Goal: Complete application form

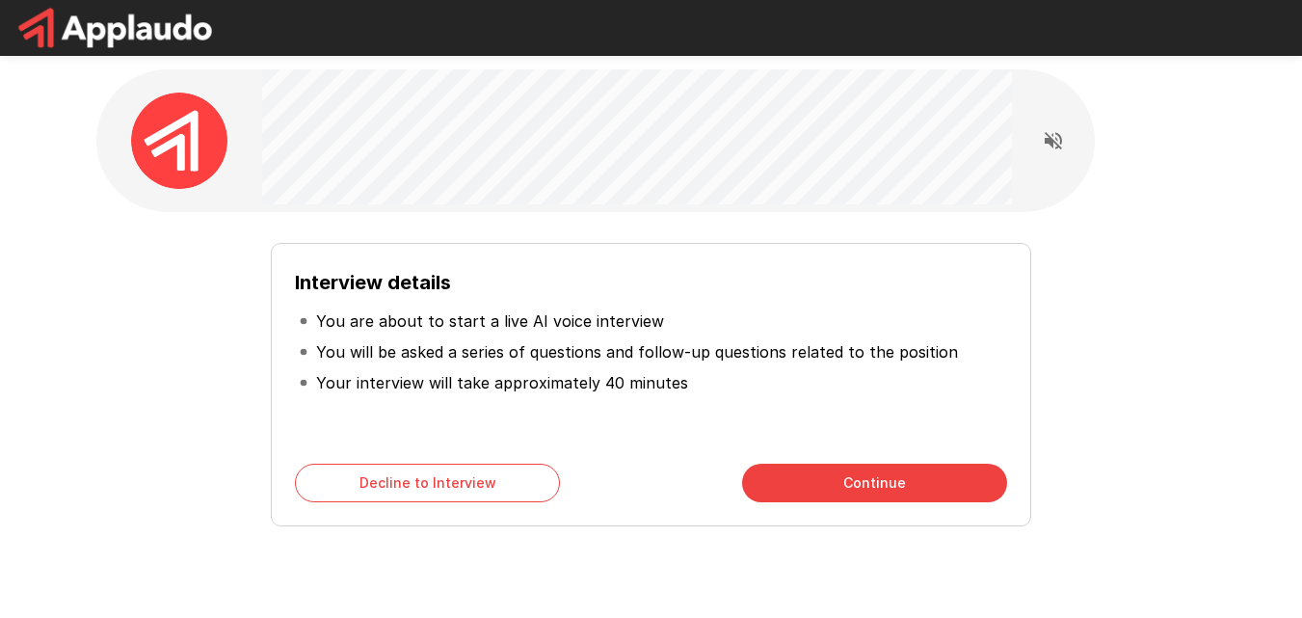
click at [836, 479] on button "Continue" at bounding box center [874, 483] width 265 height 39
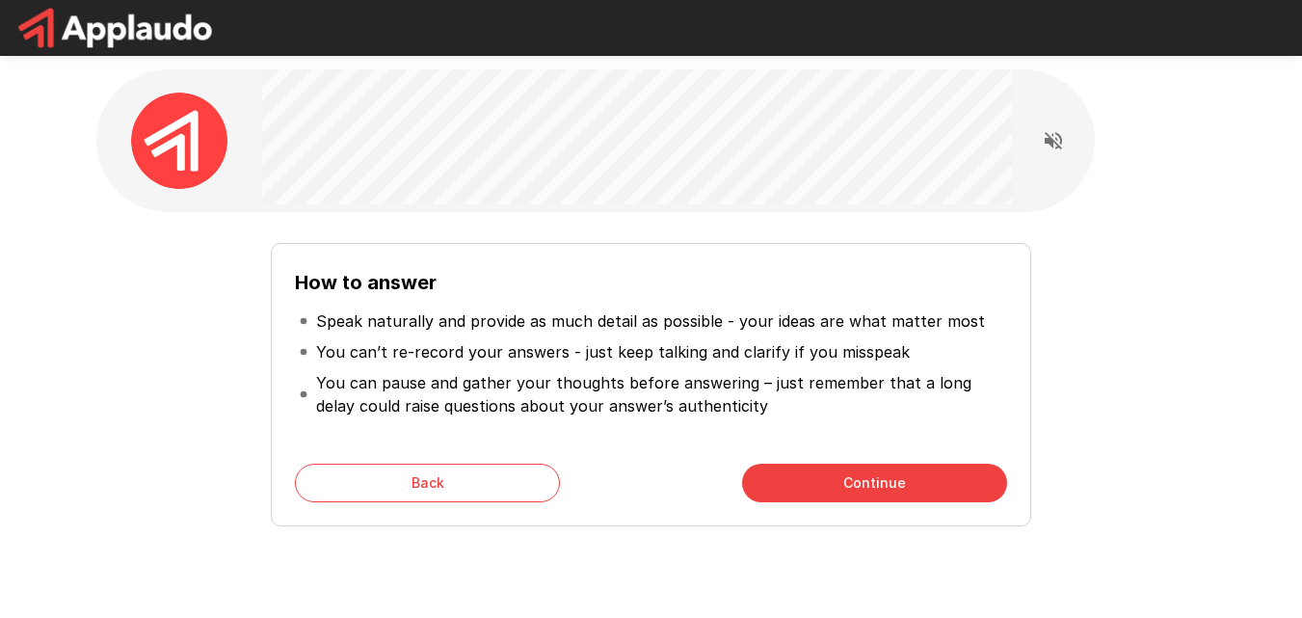
click at [805, 474] on button "Continue" at bounding box center [874, 483] width 265 height 39
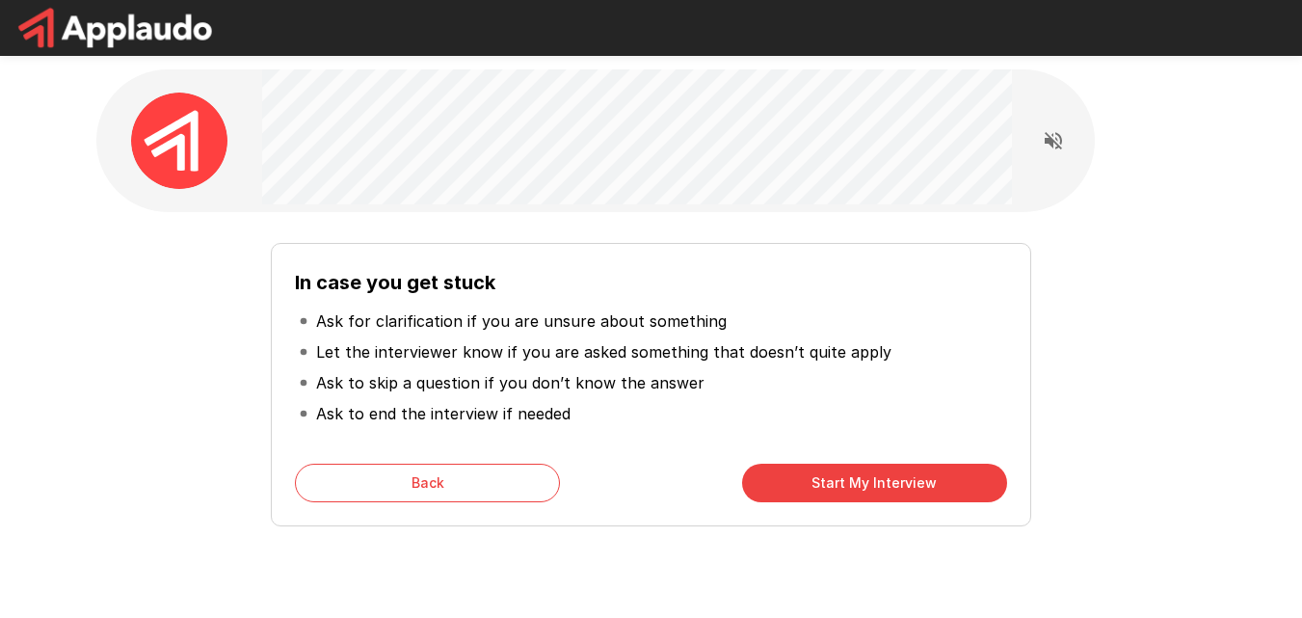
click at [839, 484] on button "Start My Interview" at bounding box center [874, 483] width 265 height 39
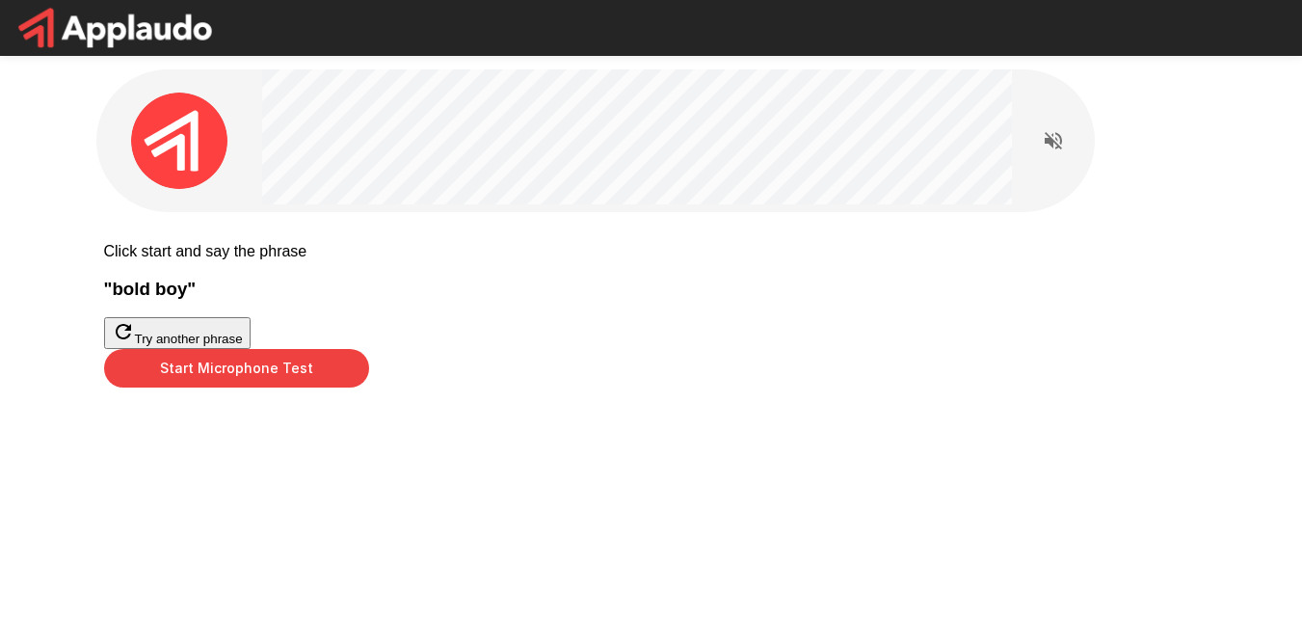
click at [369, 387] on button "Start Microphone Test" at bounding box center [236, 368] width 265 height 39
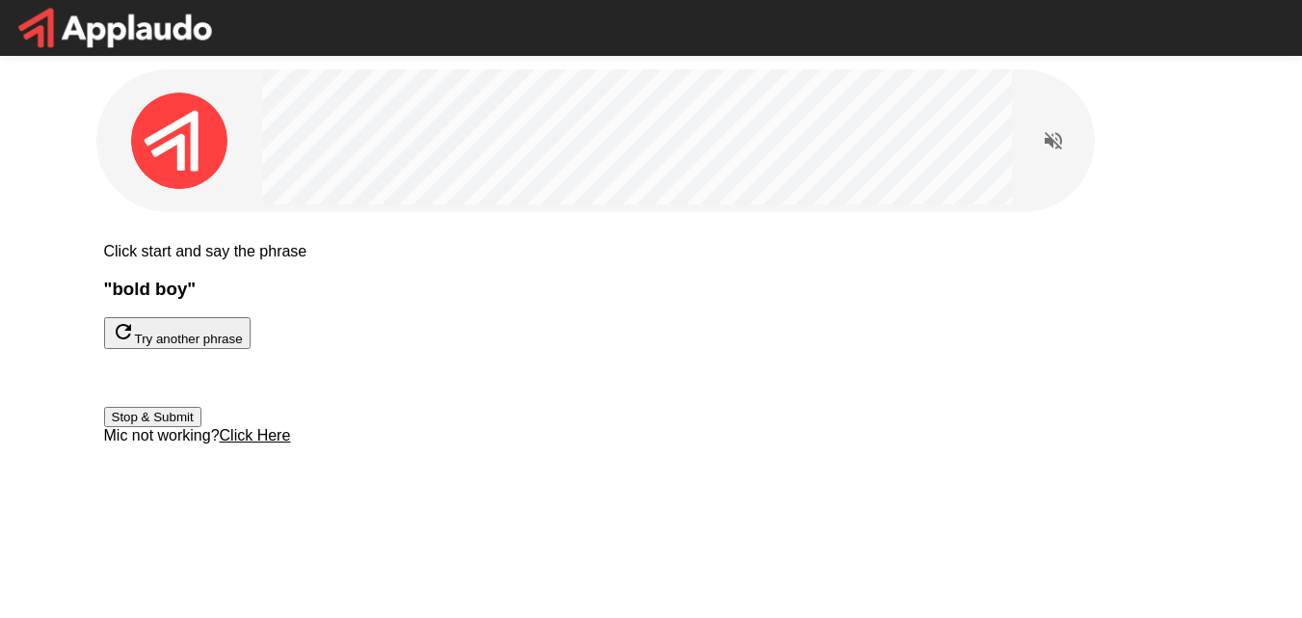
click at [201, 427] on button "Stop & Submit" at bounding box center [152, 417] width 97 height 20
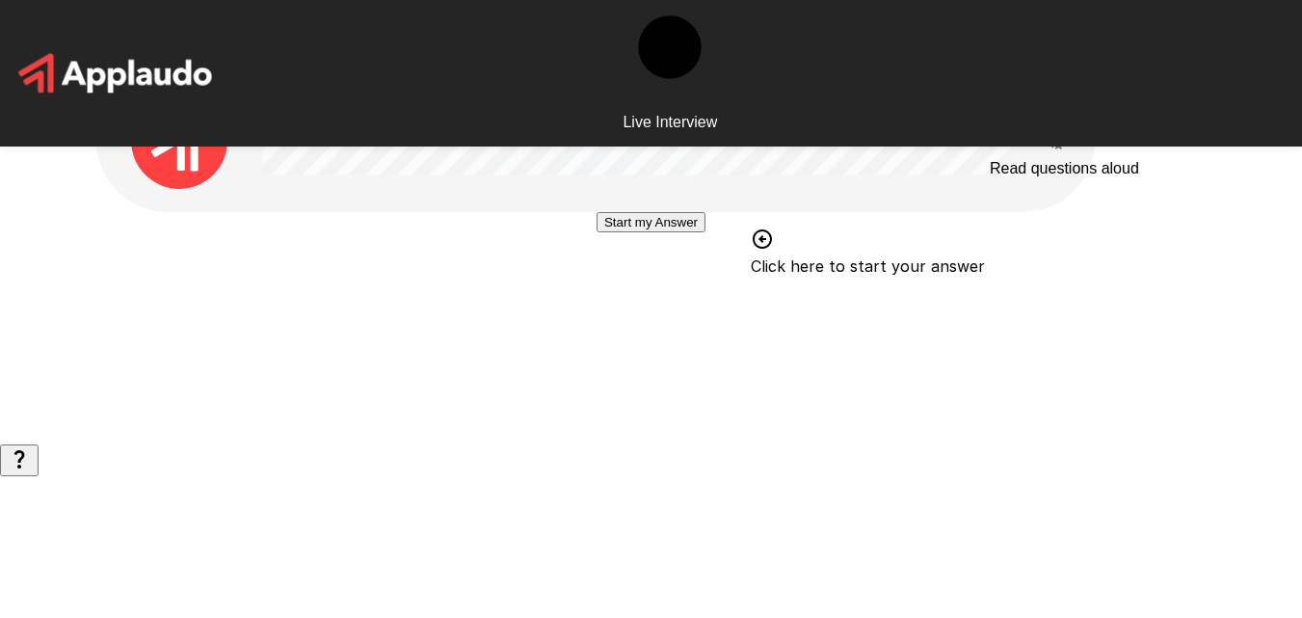
click at [1059, 148] on icon "Read questions aloud" at bounding box center [1053, 140] width 23 height 23
click at [676, 232] on button "Start my Answer" at bounding box center [651, 222] width 109 height 20
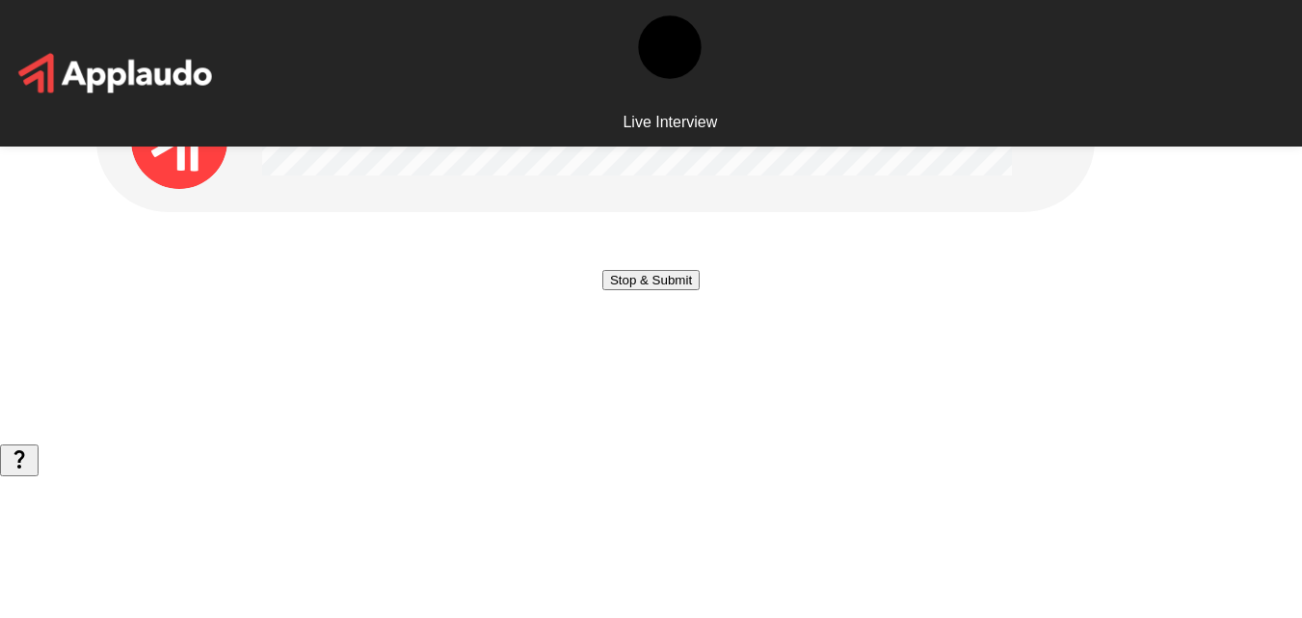
click at [687, 290] on button "Stop & Submit" at bounding box center [650, 280] width 97 height 20
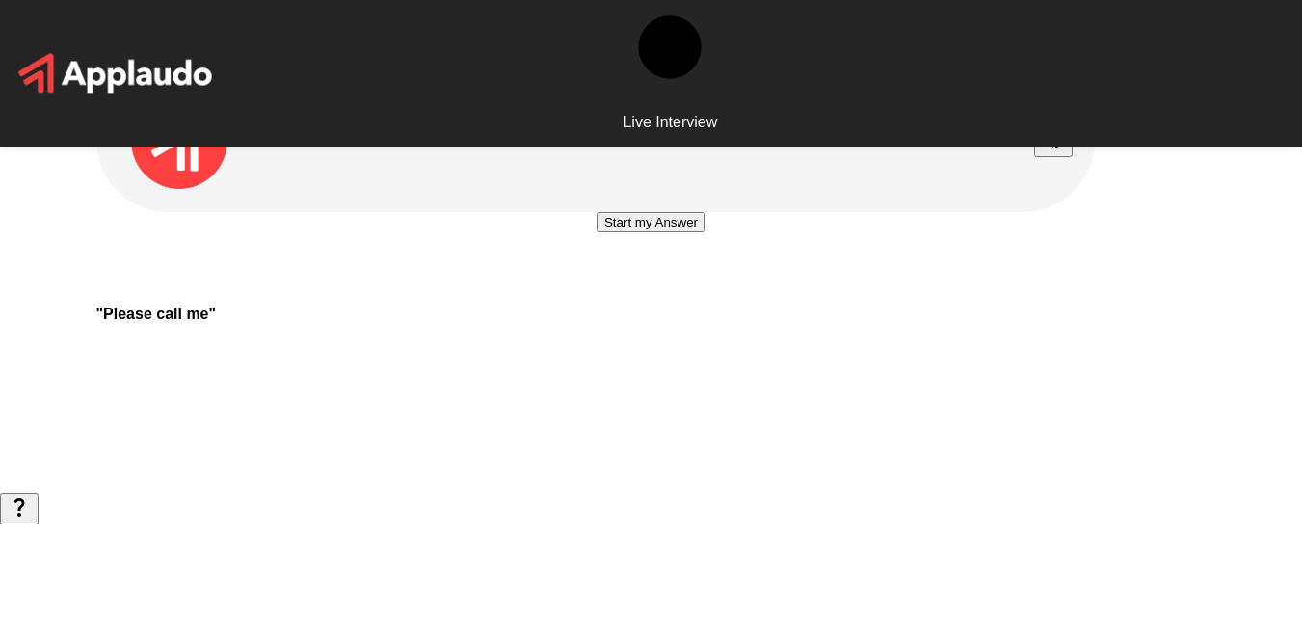
click at [651, 232] on button "Start my Answer" at bounding box center [651, 222] width 109 height 20
click at [669, 290] on button "Stop & Submit" at bounding box center [650, 280] width 97 height 20
click at [652, 232] on button "Start my Answer" at bounding box center [651, 222] width 109 height 20
click at [685, 290] on button "Stop & Submit" at bounding box center [650, 280] width 97 height 20
click at [652, 232] on button "Start my Answer" at bounding box center [651, 222] width 109 height 20
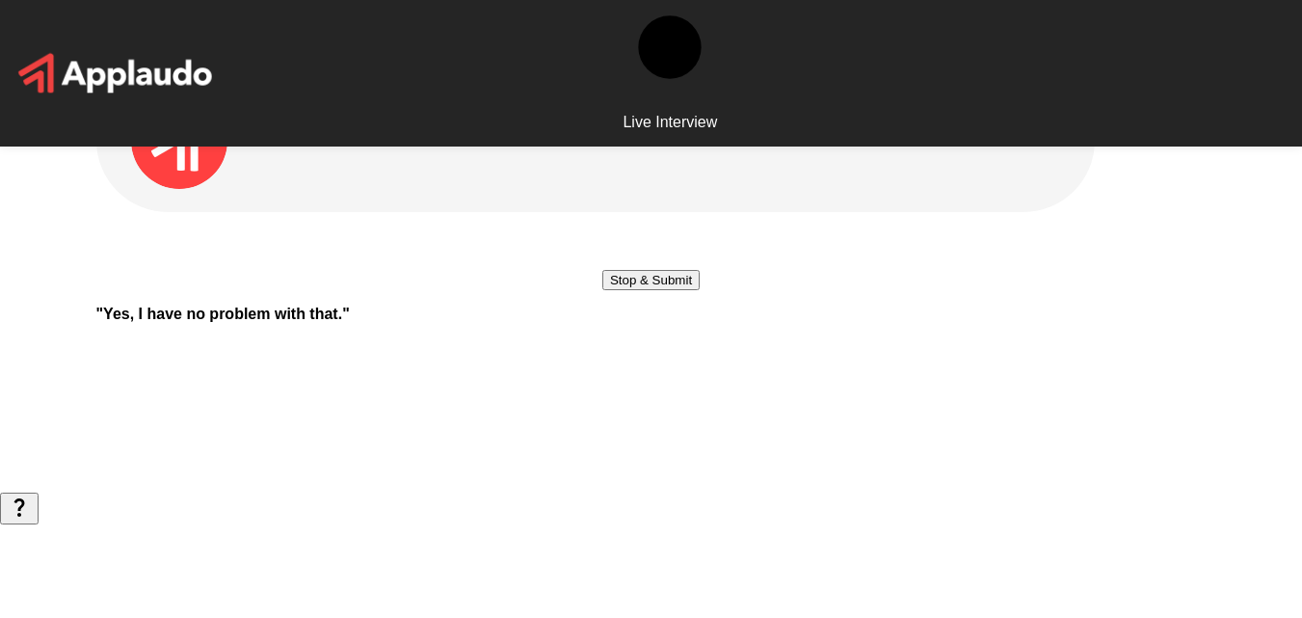
click at [688, 290] on button "Stop & Submit" at bounding box center [650, 280] width 97 height 20
click at [673, 232] on button "Start my Answer" at bounding box center [651, 222] width 109 height 20
click at [700, 290] on button "Stop & Submit" at bounding box center [650, 280] width 97 height 20
click at [670, 232] on button "Start my Answer" at bounding box center [651, 222] width 109 height 20
click at [611, 290] on button "Stop & Submit" at bounding box center [650, 280] width 97 height 20
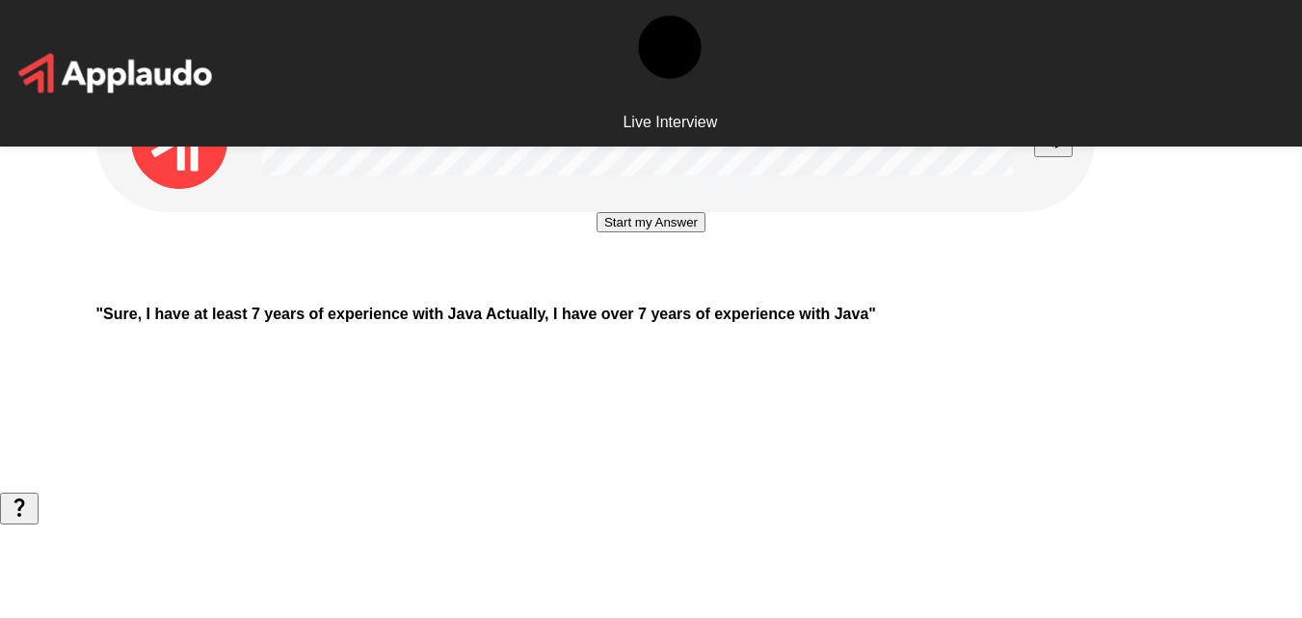
click at [626, 232] on button "Start my Answer" at bounding box center [651, 222] width 109 height 20
click at [700, 290] on button "Stop & Submit" at bounding box center [650, 280] width 97 height 20
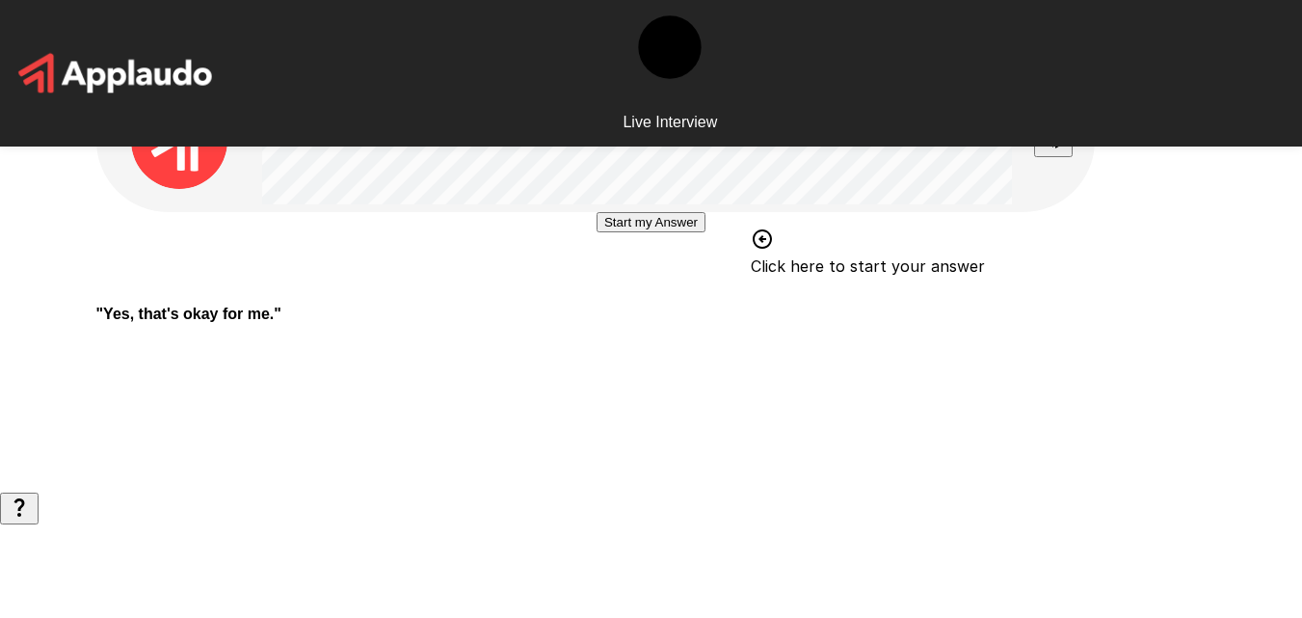
click at [648, 232] on button "Start my Answer" at bounding box center [651, 222] width 109 height 20
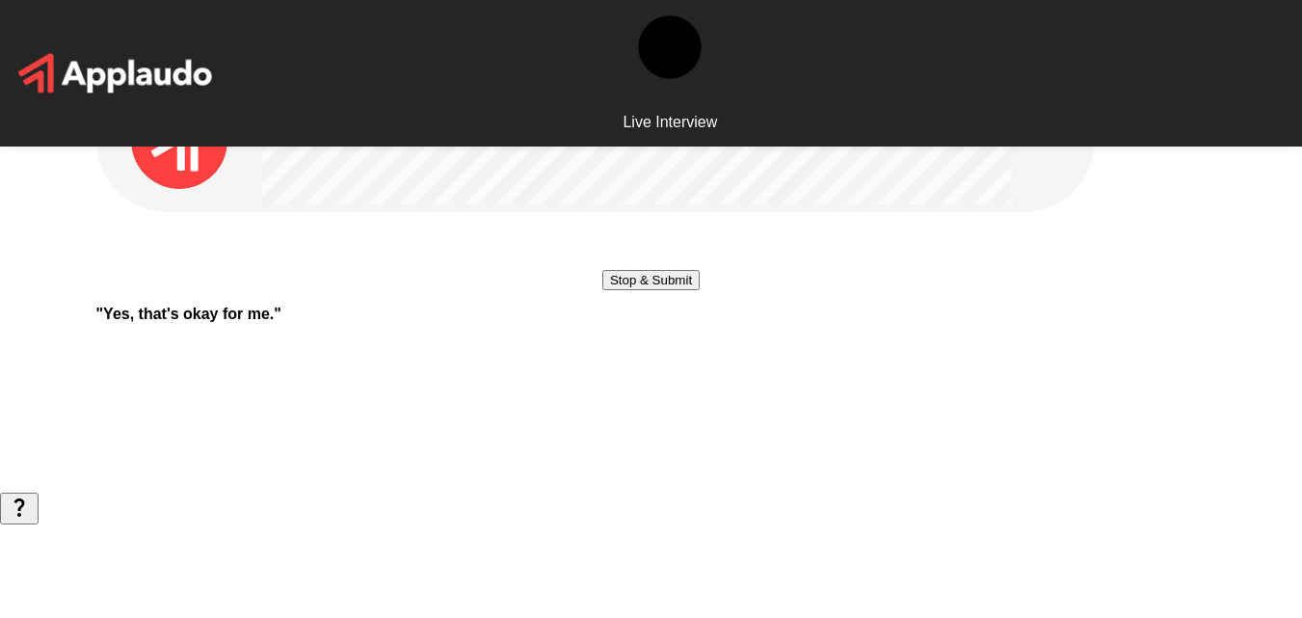
click at [672, 290] on button "Stop & Submit" at bounding box center [650, 280] width 97 height 20
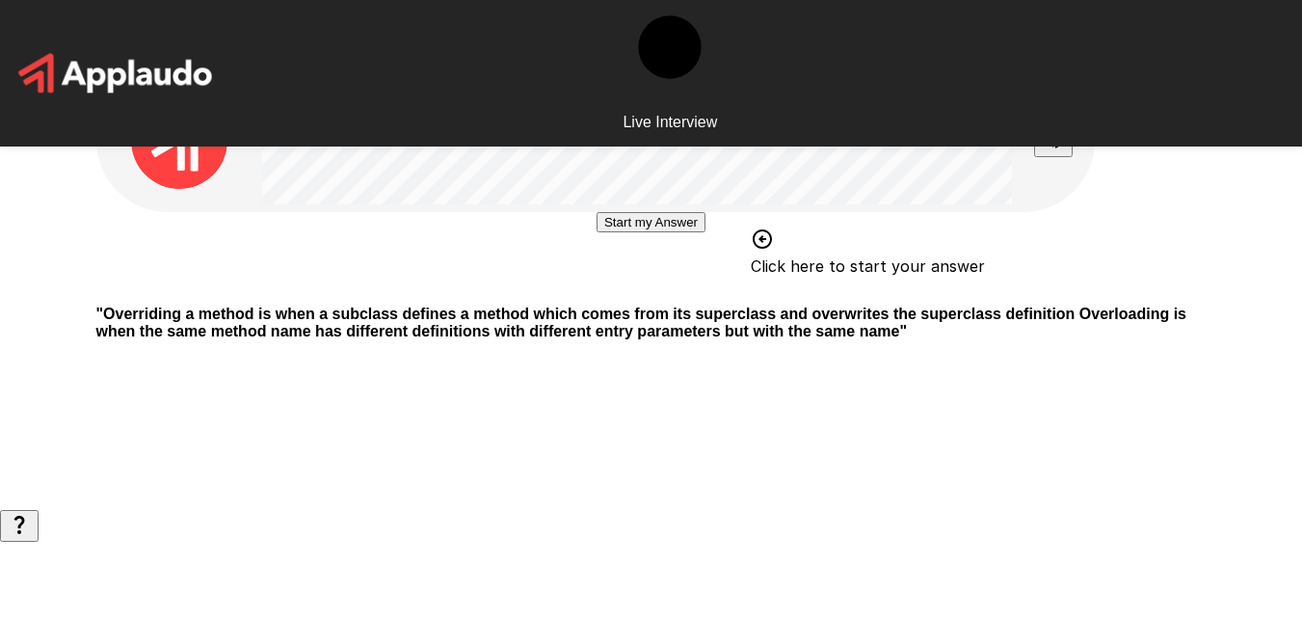
click at [1123, 0] on html "Live Interview Start my Answer Click here to start your answer " Overriding a m…" at bounding box center [651, 309] width 1302 height 618
drag, startPoint x: 701, startPoint y: 427, endPoint x: 749, endPoint y: 233, distance: 199.6
click at [749, 233] on div "Start my Answer Click here to start your answer " Overriding a method is when a…" at bounding box center [651, 255] width 1157 height 510
click at [597, 232] on button "Start my Answer" at bounding box center [651, 222] width 109 height 20
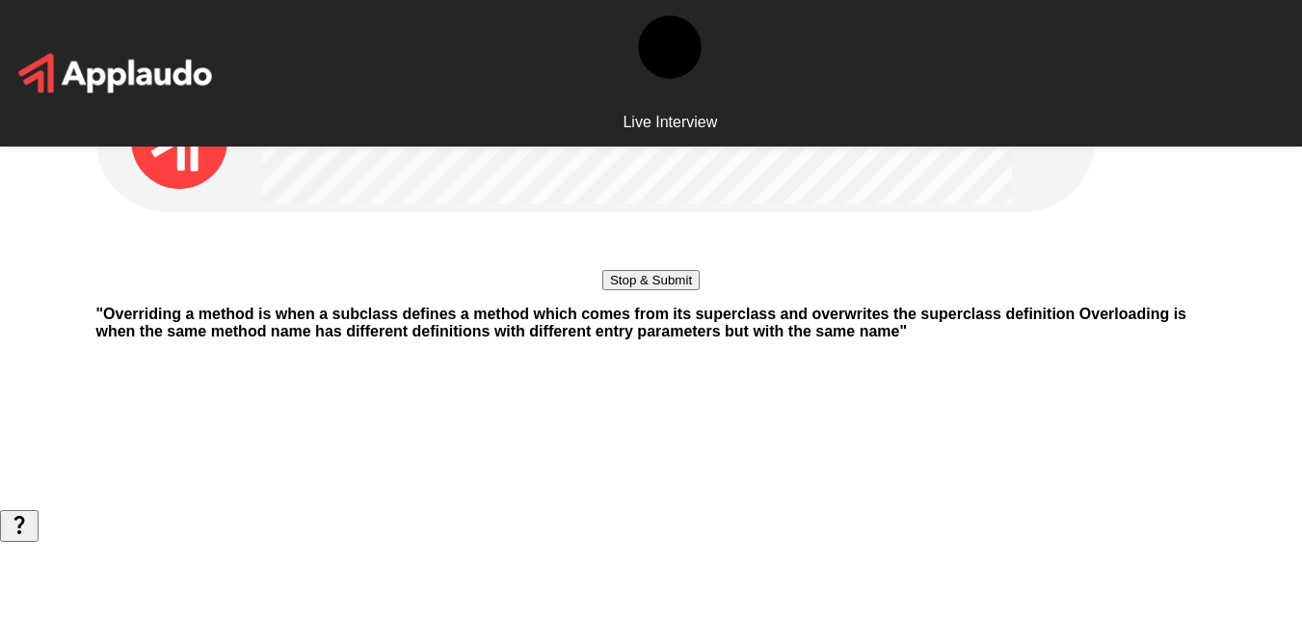
click at [602, 290] on button "Stop & Submit" at bounding box center [650, 280] width 97 height 20
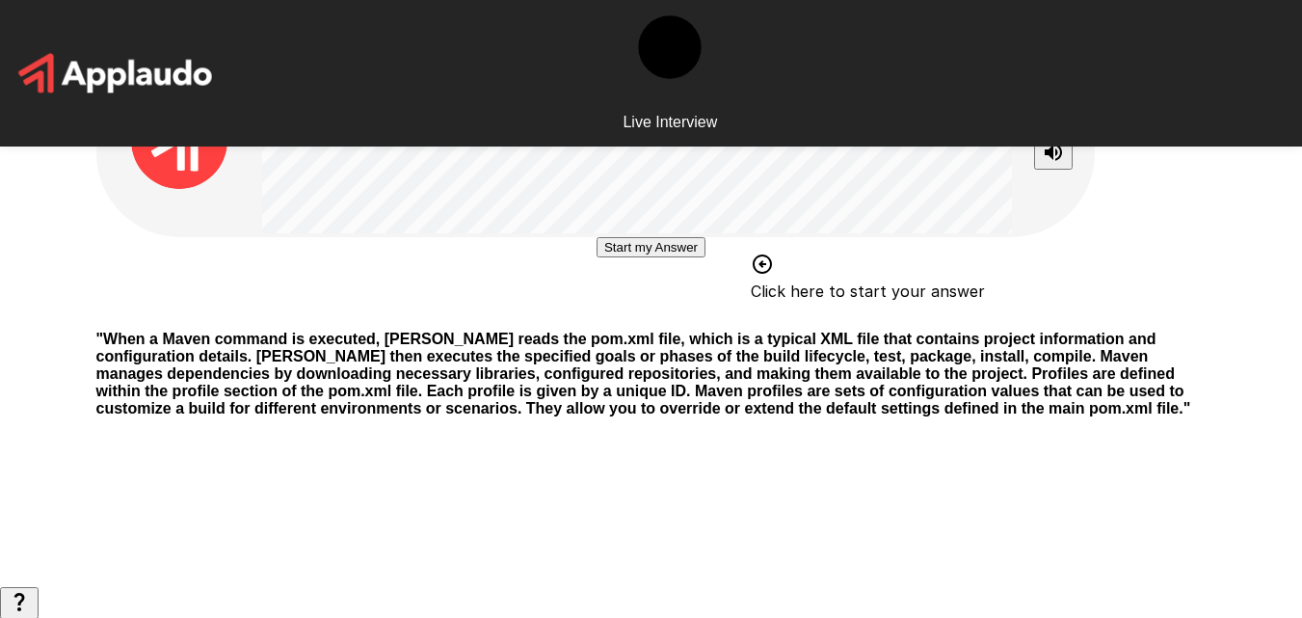
click at [651, 257] on button "Start my Answer" at bounding box center [651, 247] width 109 height 20
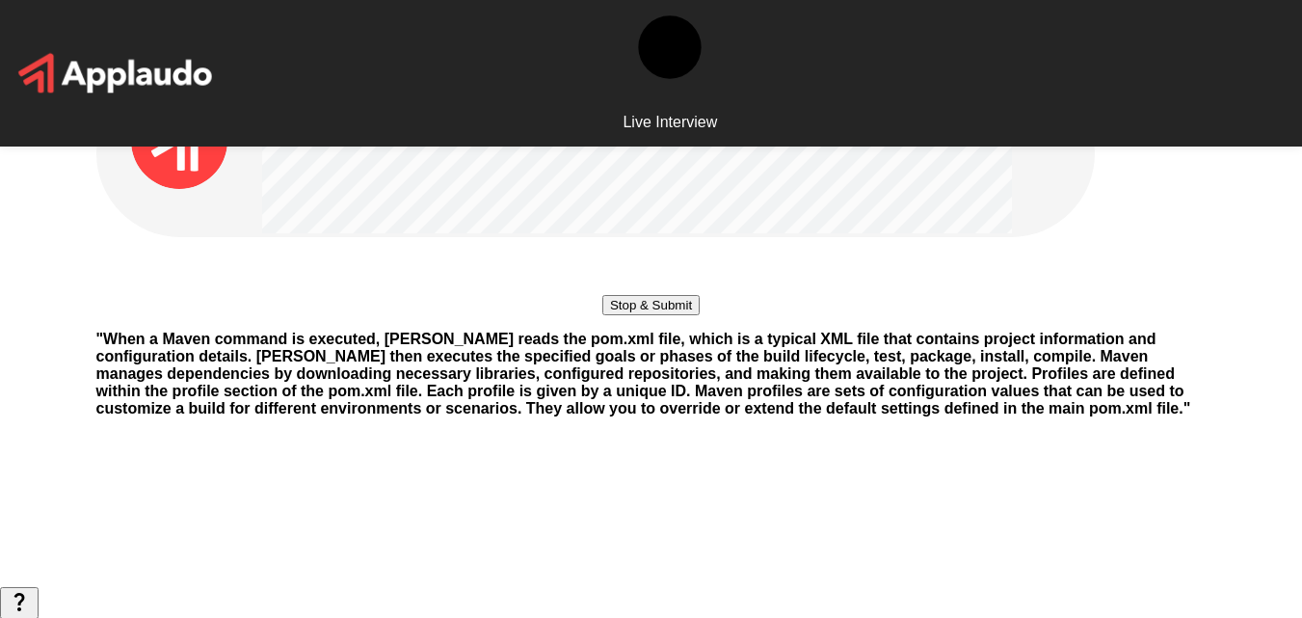
click at [679, 315] on button "Stop & Submit" at bounding box center [650, 305] width 97 height 20
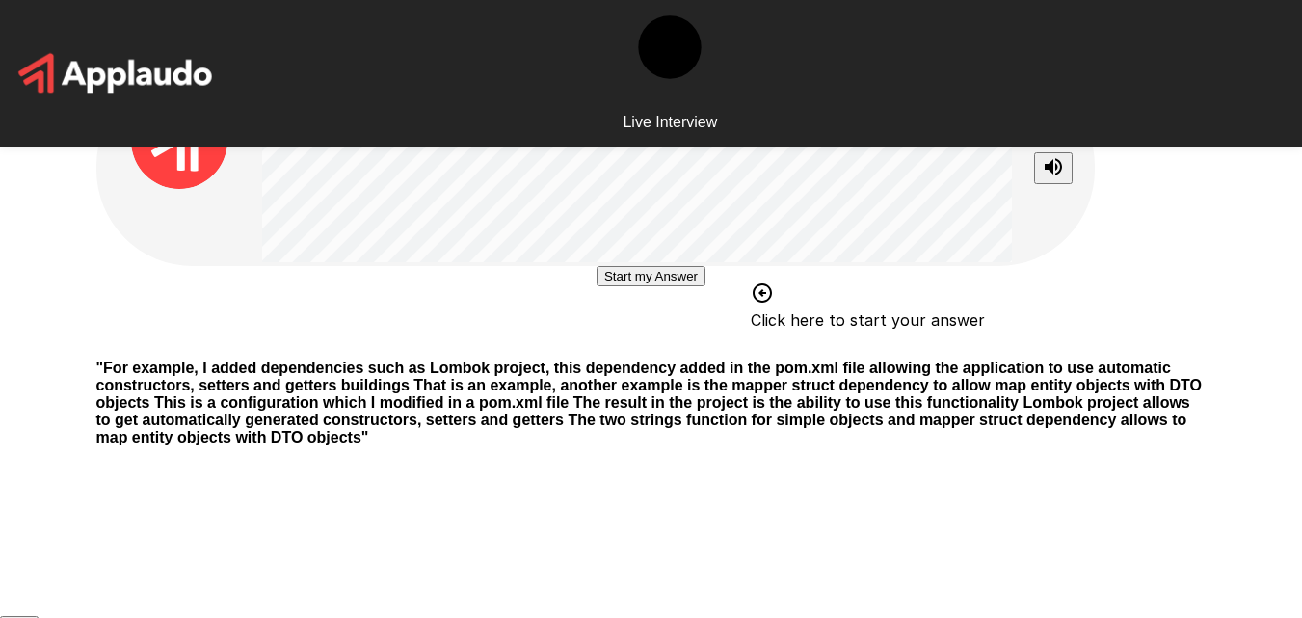
click at [678, 286] on button "Start my Answer" at bounding box center [651, 276] width 109 height 20
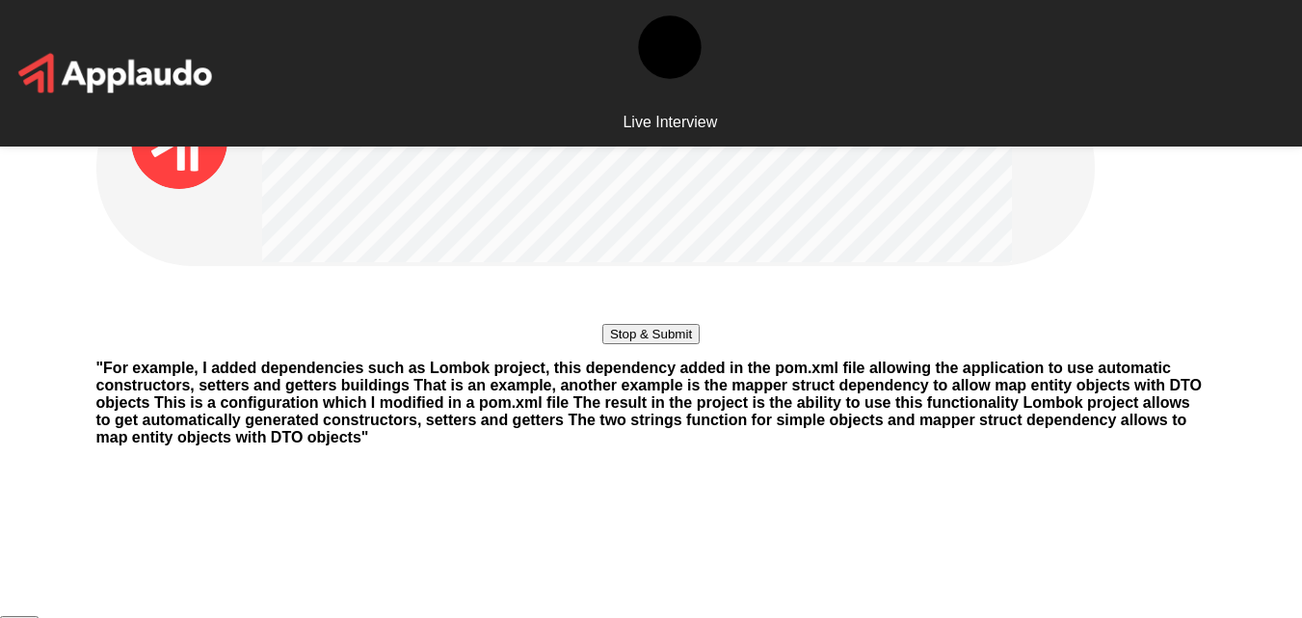
click at [691, 344] on button "Stop & Submit" at bounding box center [650, 334] width 97 height 20
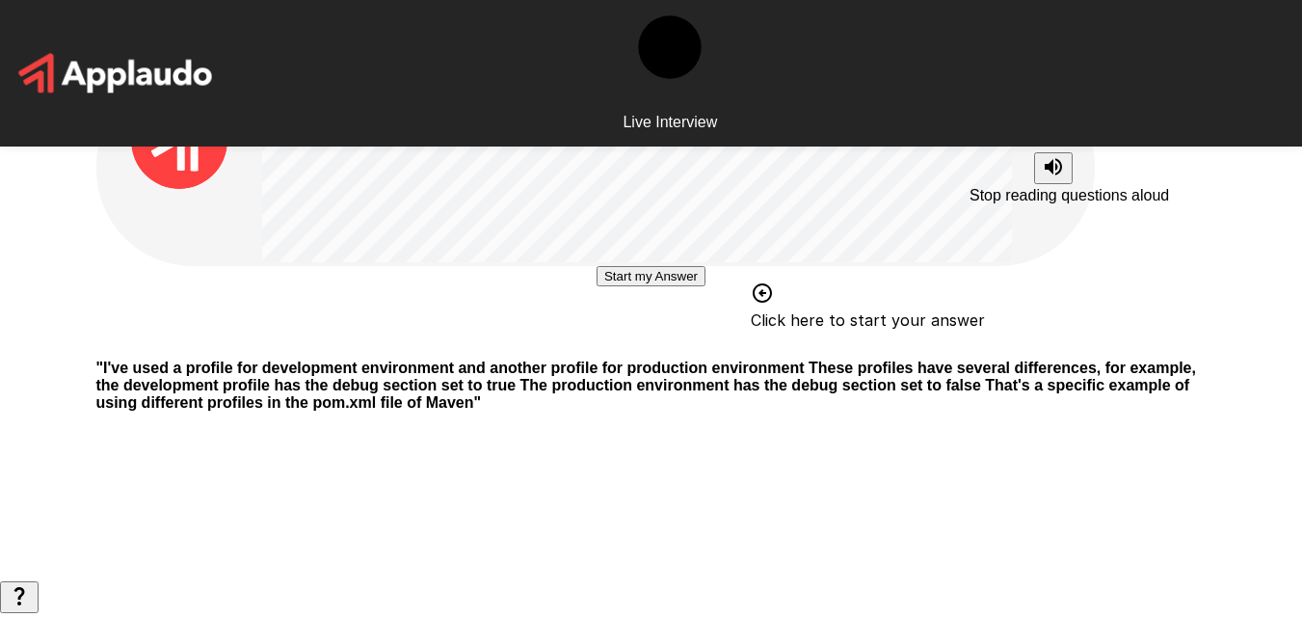
click at [1045, 168] on icon "Stop reading questions aloud" at bounding box center [1053, 166] width 23 height 23
click at [1045, 168] on icon "Read questions aloud" at bounding box center [1053, 167] width 23 height 23
click at [651, 286] on button "Start my Answer" at bounding box center [651, 276] width 109 height 20
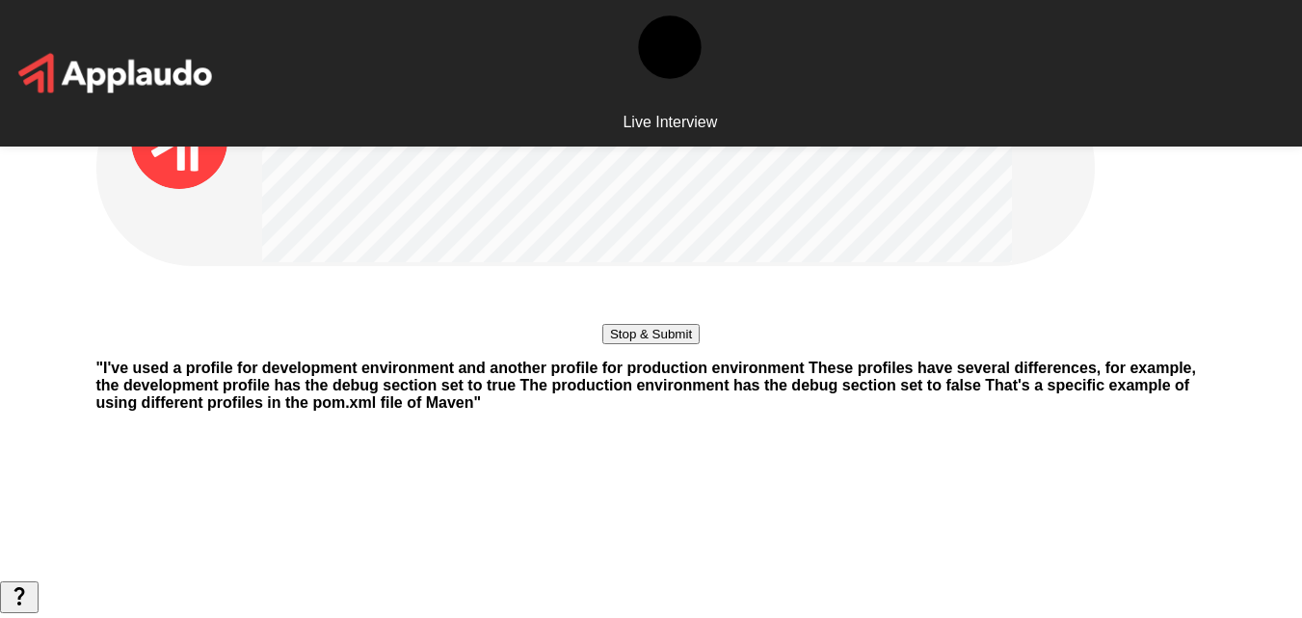
click at [700, 344] on button "Stop & Submit" at bounding box center [650, 334] width 97 height 20
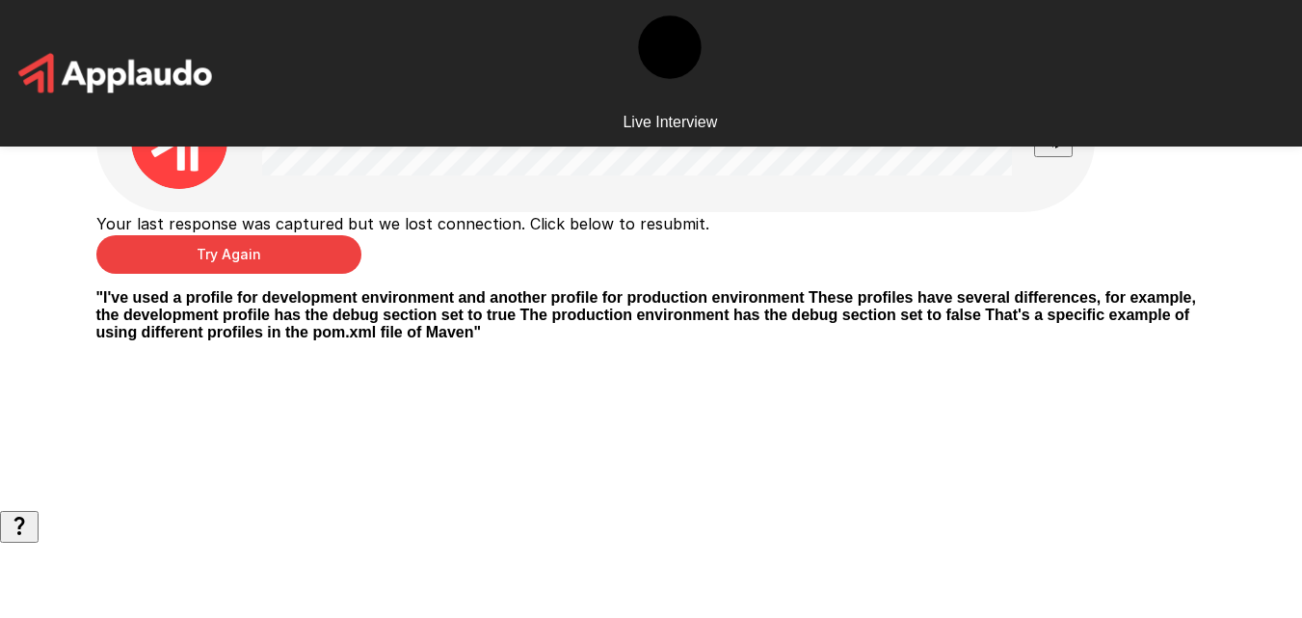
click at [361, 274] on button "Try Again" at bounding box center [228, 254] width 265 height 39
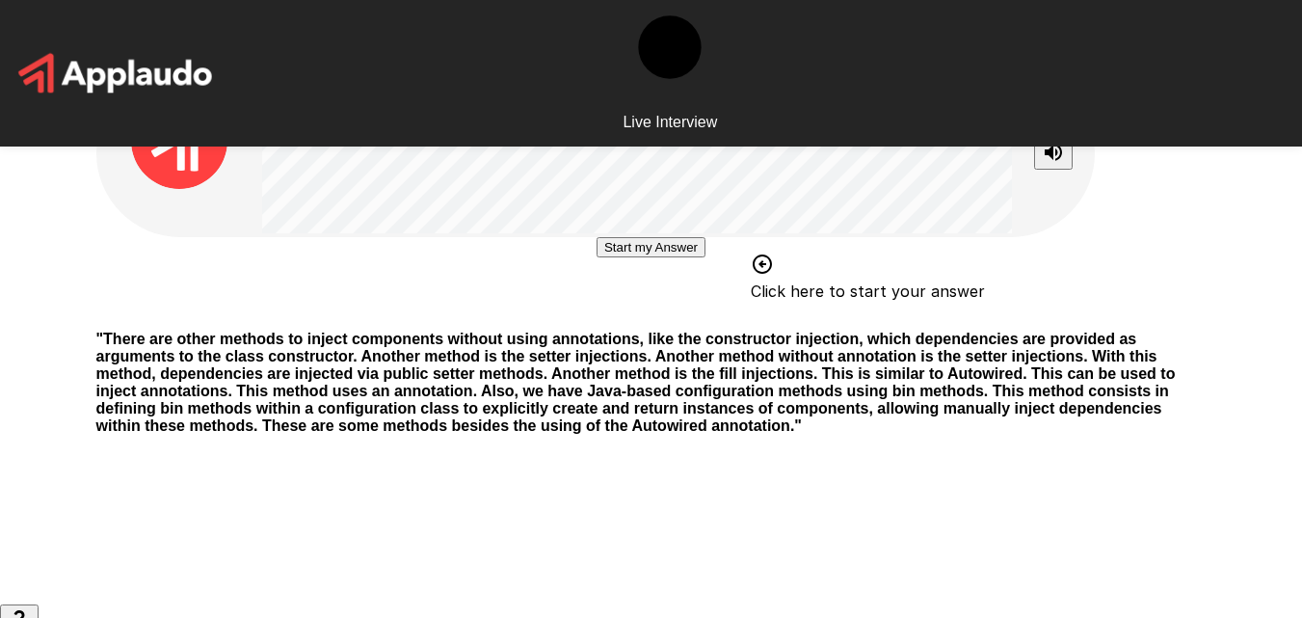
click at [658, 257] on button "Start my Answer" at bounding box center [651, 247] width 109 height 20
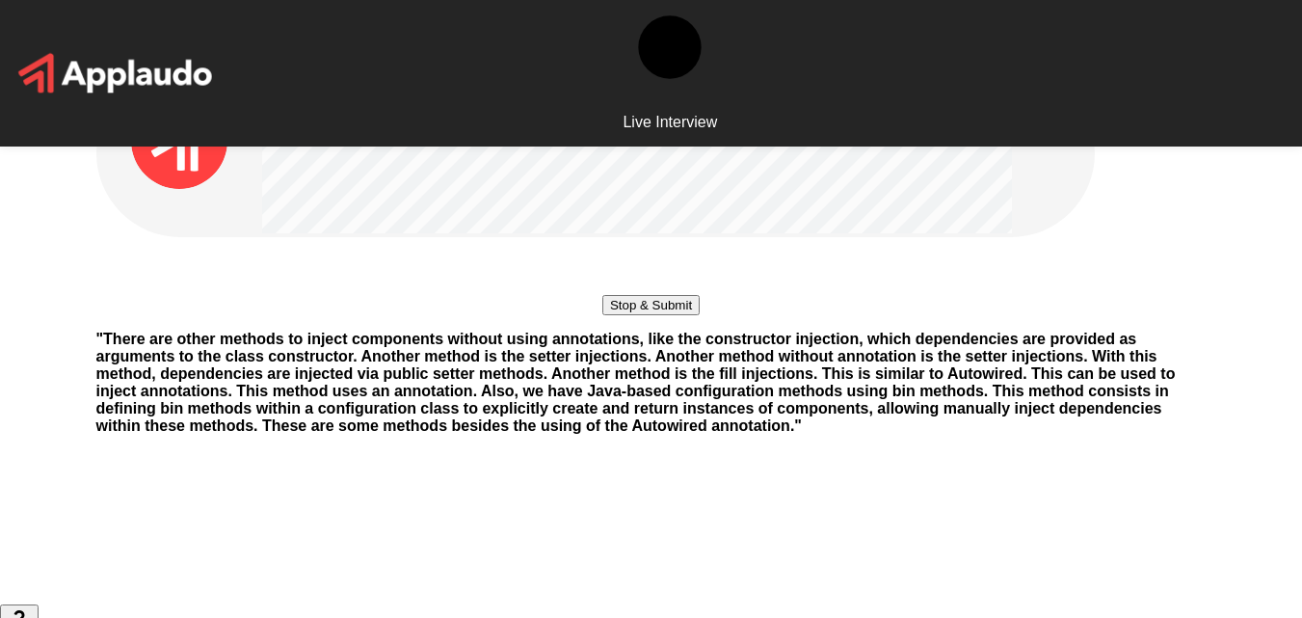
click at [641, 315] on button "Stop & Submit" at bounding box center [650, 305] width 97 height 20
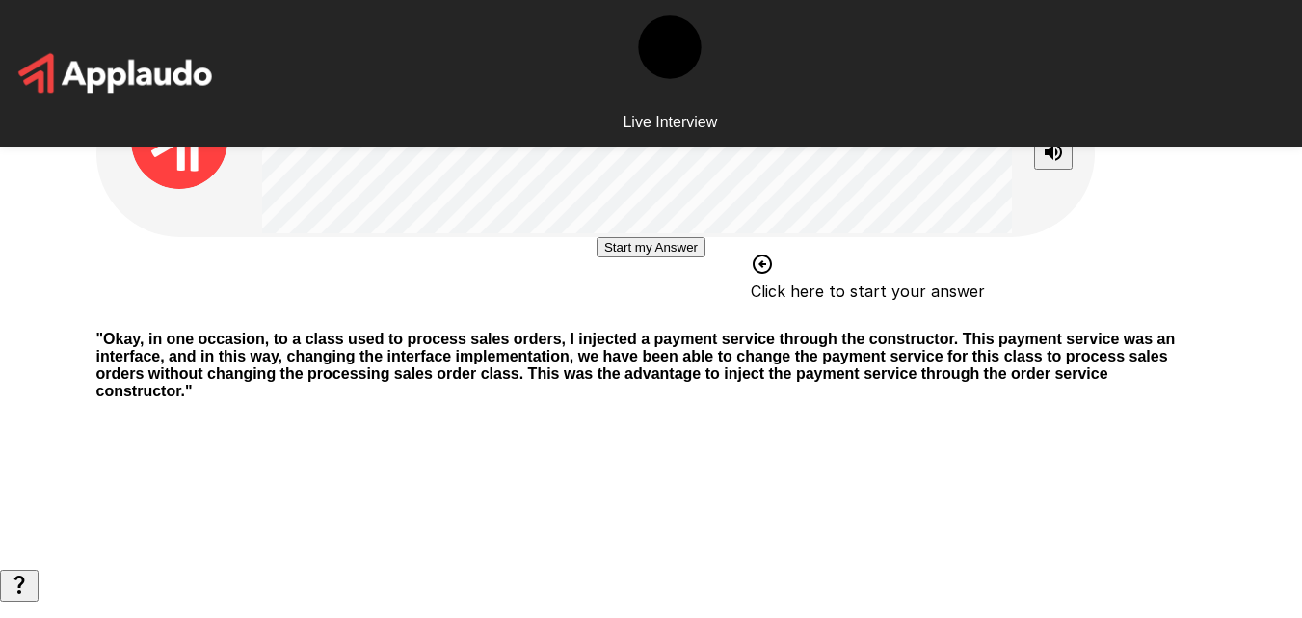
click at [387, 315] on div "Start my Answer Click here to start your answer" at bounding box center [651, 276] width 1110 height 78
click at [421, 315] on div "Start my Answer Click here to start your answer" at bounding box center [651, 276] width 1110 height 78
click at [493, 315] on div "Start my Answer Click here to start your answer" at bounding box center [651, 276] width 1110 height 78
click at [597, 257] on button "Start my Answer" at bounding box center [651, 247] width 109 height 20
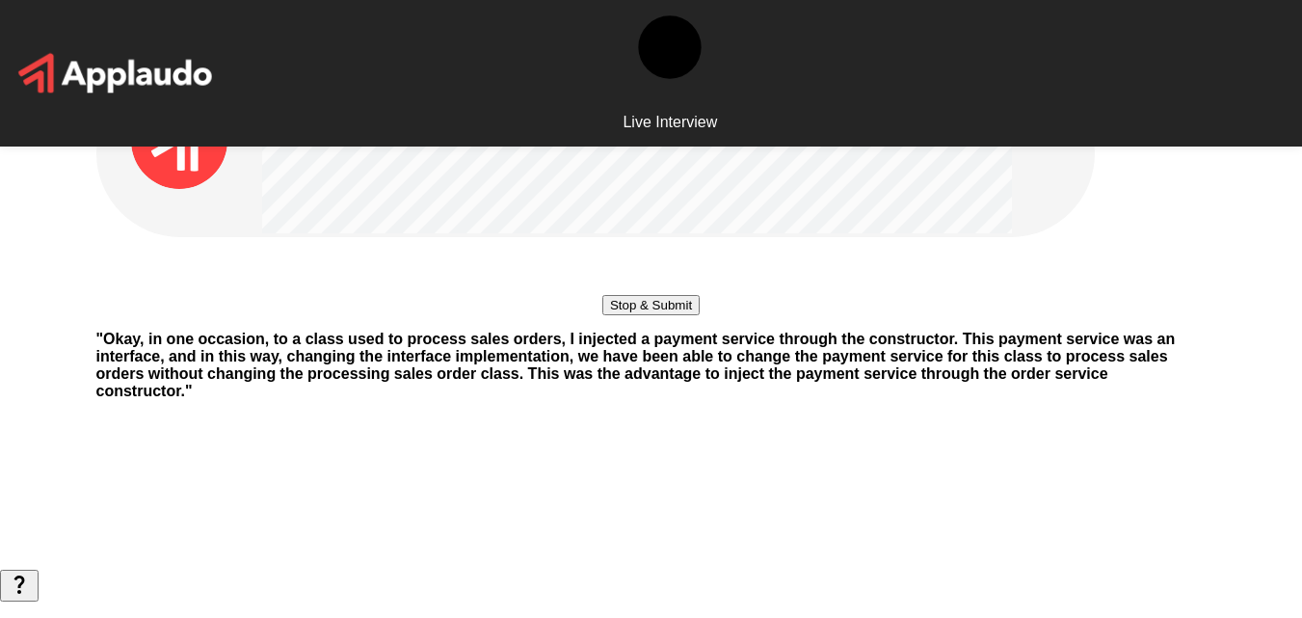
click at [431, 306] on div "Stop & Submit" at bounding box center [651, 276] width 1110 height 78
click at [624, 315] on button "Stop & Submit" at bounding box center [650, 305] width 97 height 20
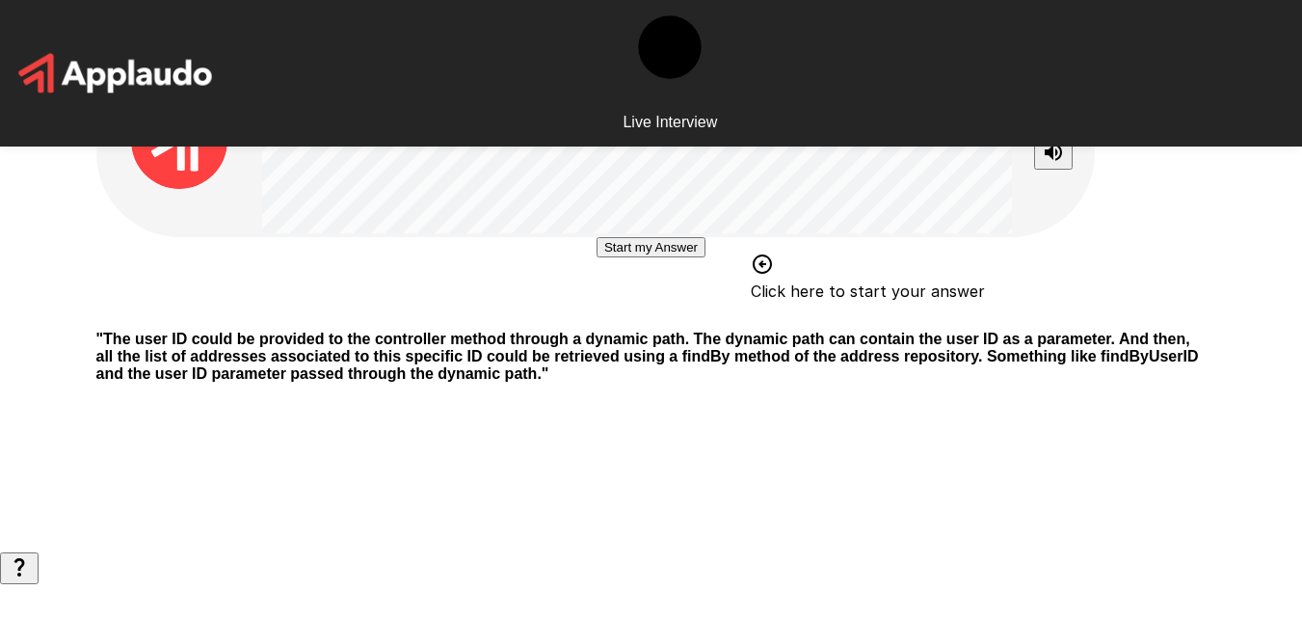
click at [597, 257] on button "Start my Answer" at bounding box center [651, 247] width 109 height 20
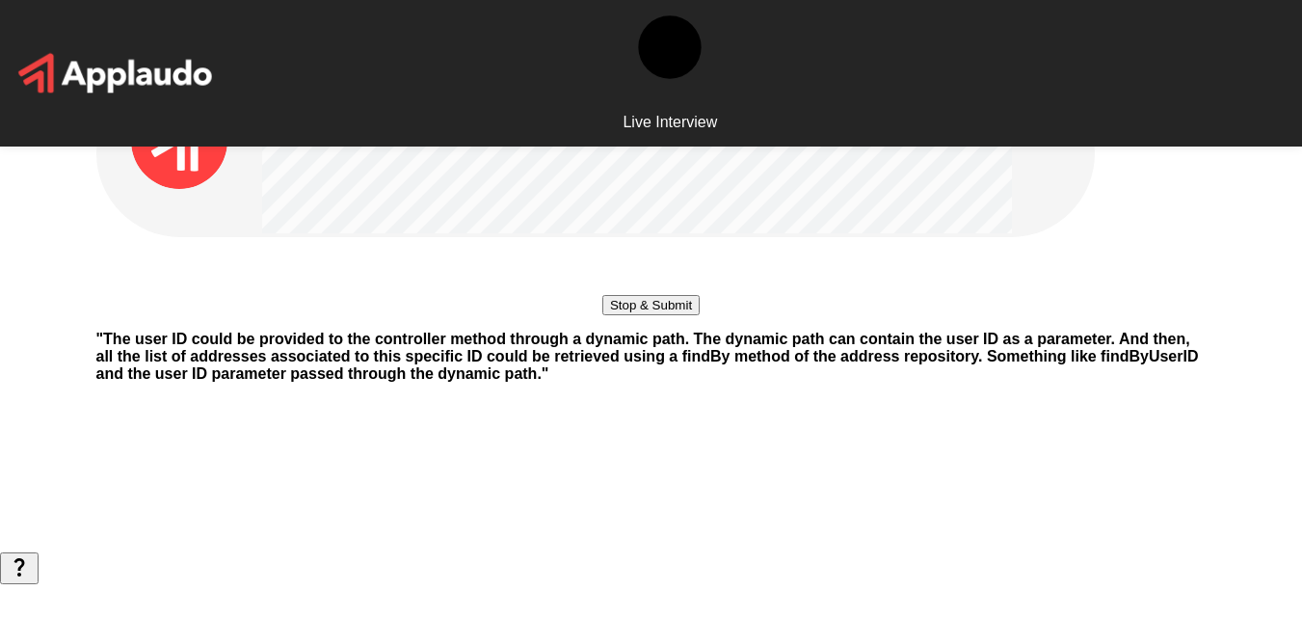
click at [201, 315] on div "Stop & Submit" at bounding box center [651, 276] width 1110 height 78
click at [602, 315] on button "Stop & Submit" at bounding box center [650, 305] width 97 height 20
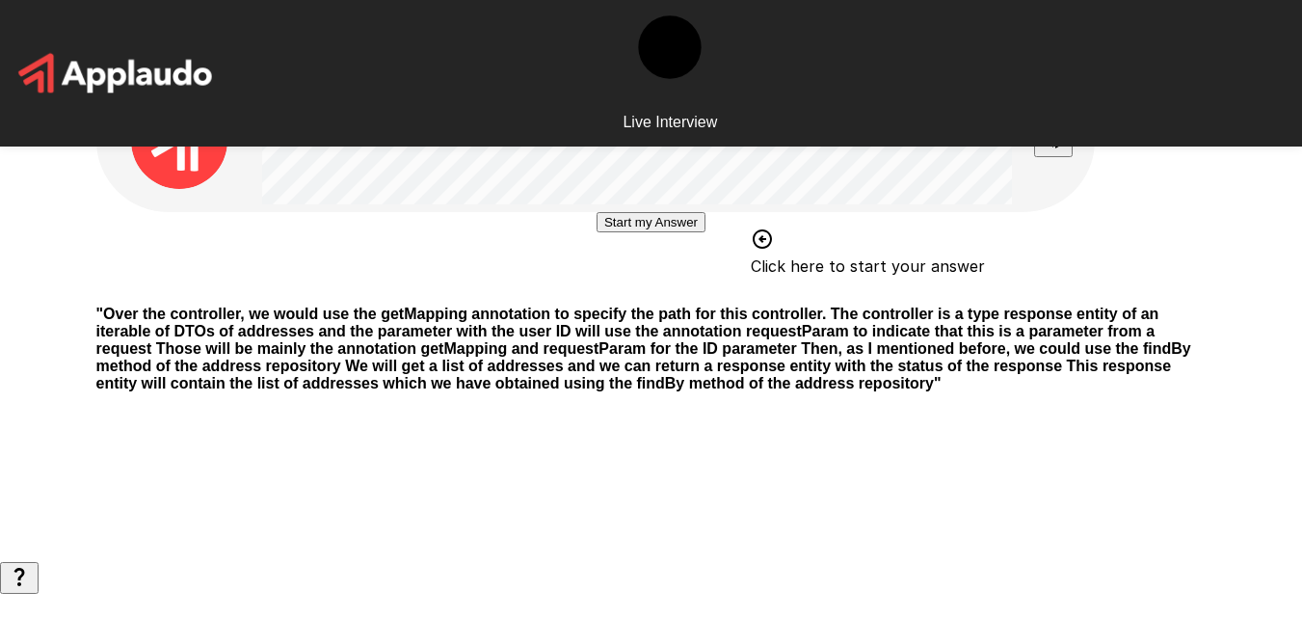
click at [372, 273] on div "Start my Answer Click here to start your answer" at bounding box center [651, 251] width 1110 height 78
click at [352, 268] on div "Start my Answer Click here to start your answer" at bounding box center [651, 251] width 1110 height 78
click at [464, 282] on div "Start my Answer Click here to start your answer" at bounding box center [651, 251] width 1110 height 78
click at [597, 232] on button "Start my Answer" at bounding box center [651, 222] width 109 height 20
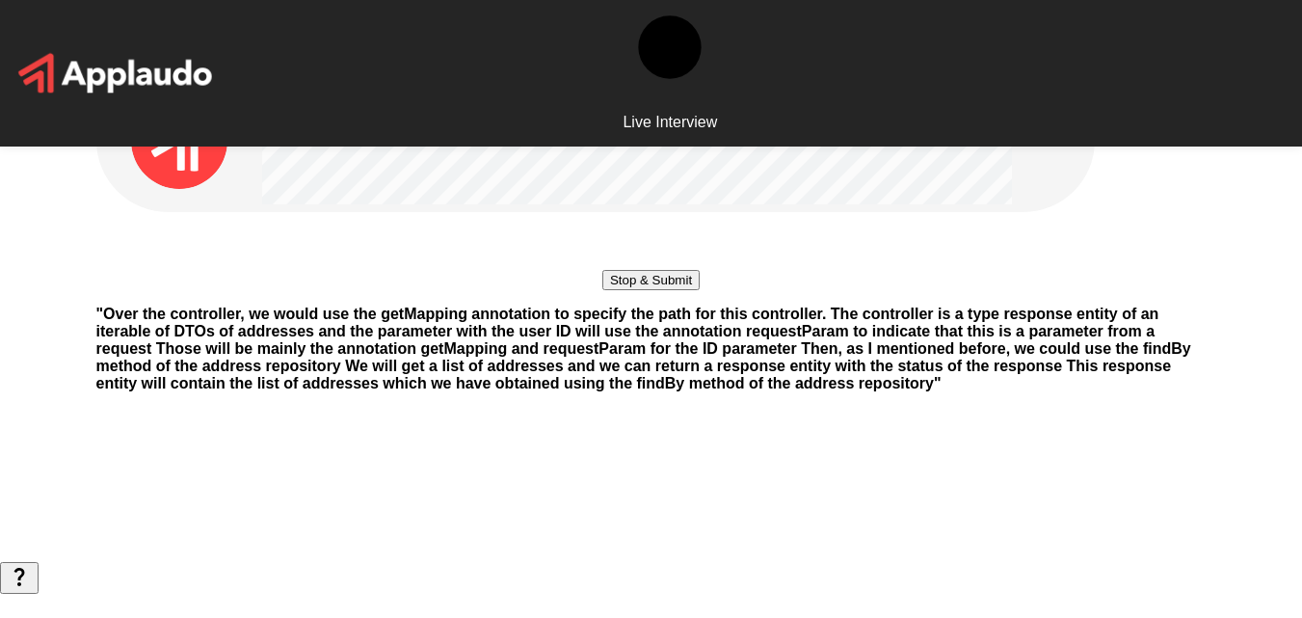
click at [602, 290] on button "Stop & Submit" at bounding box center [650, 280] width 97 height 20
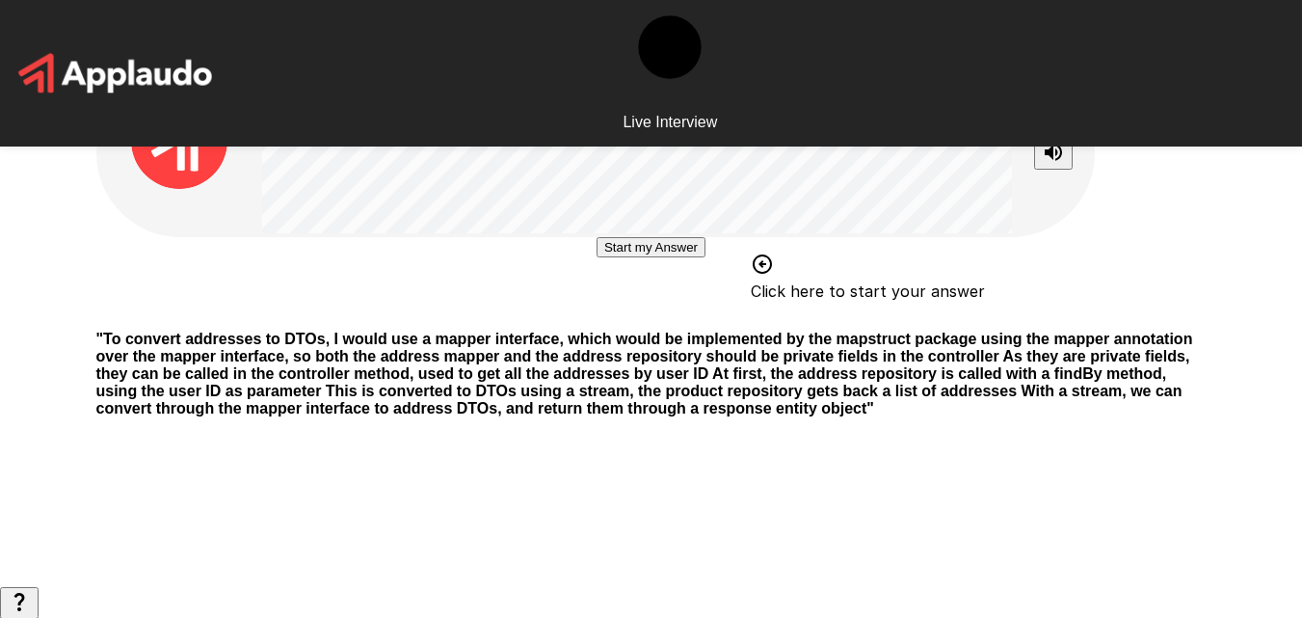
click at [360, 302] on div "Start my Answer Click here to start your answer" at bounding box center [651, 276] width 1110 height 78
click at [251, 314] on div "Start my Answer Click here to start your answer" at bounding box center [651, 276] width 1110 height 78
click at [405, 315] on div "Start my Answer Click here to start your answer" at bounding box center [651, 276] width 1110 height 78
click at [597, 257] on button "Start my Answer" at bounding box center [651, 247] width 109 height 20
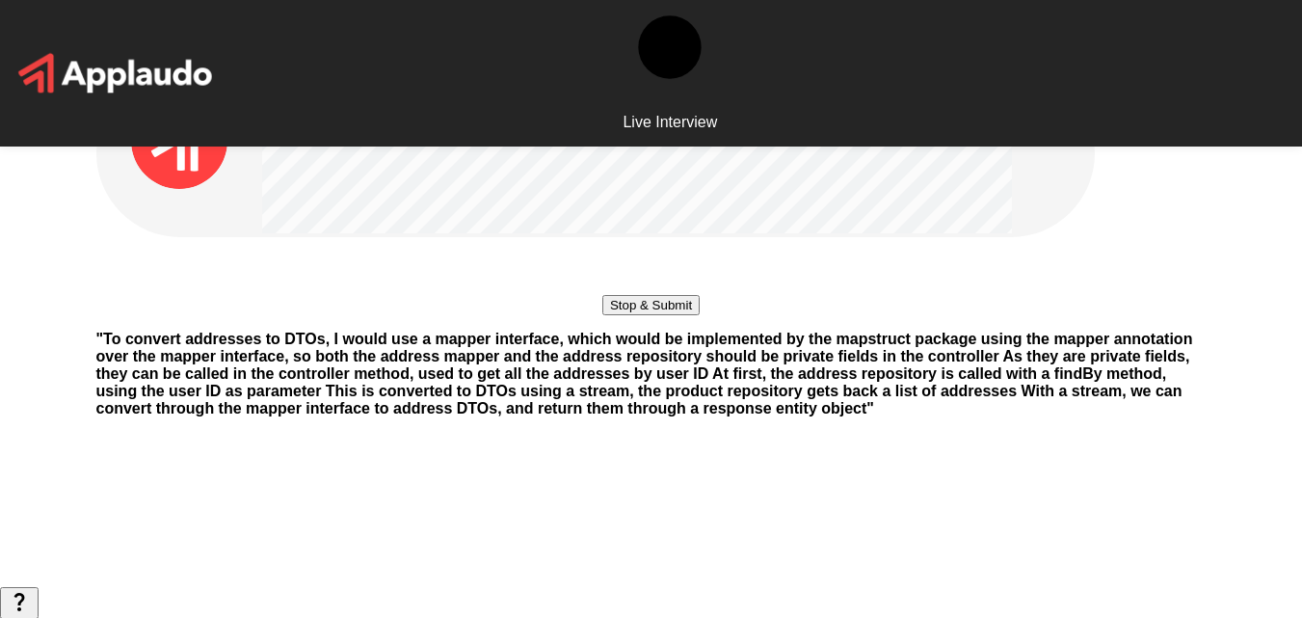
click at [319, 245] on div "Stop & Submit " To convert addresses to DTOs, I would use a mapper interface, w…" at bounding box center [651, 293] width 1157 height 587
click at [651, 315] on button "Stop & Submit" at bounding box center [650, 305] width 97 height 20
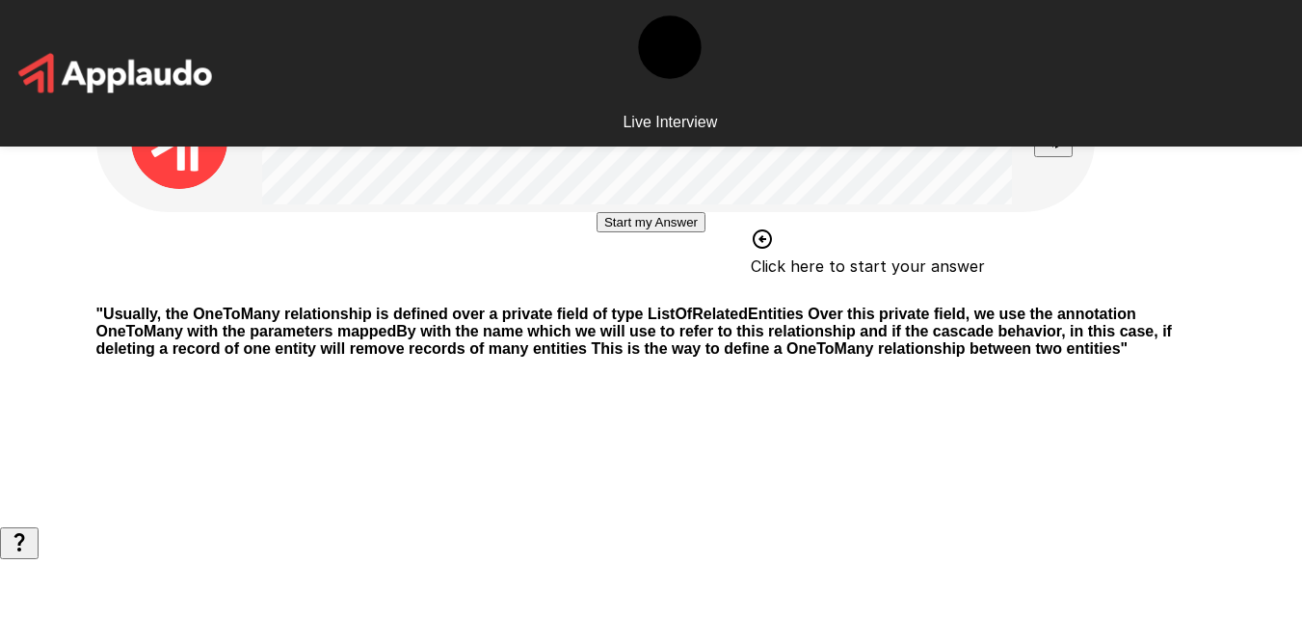
click at [600, 232] on button "Start my Answer" at bounding box center [651, 222] width 109 height 20
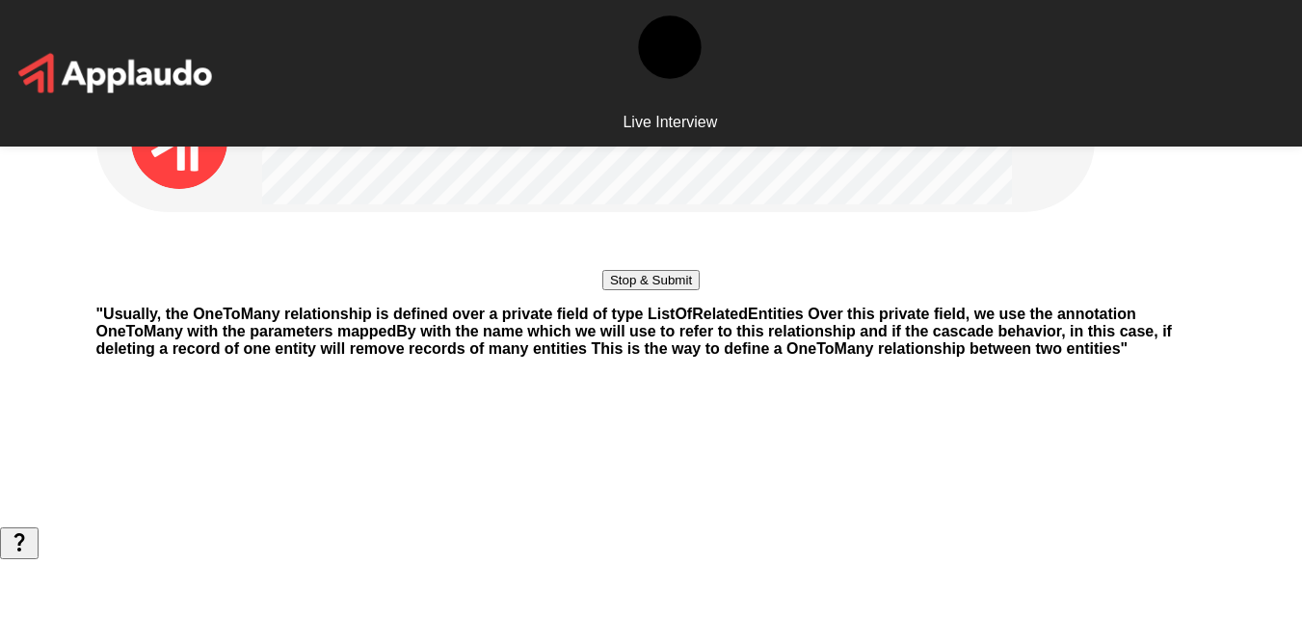
click at [602, 290] on button "Stop & Submit" at bounding box center [650, 280] width 97 height 20
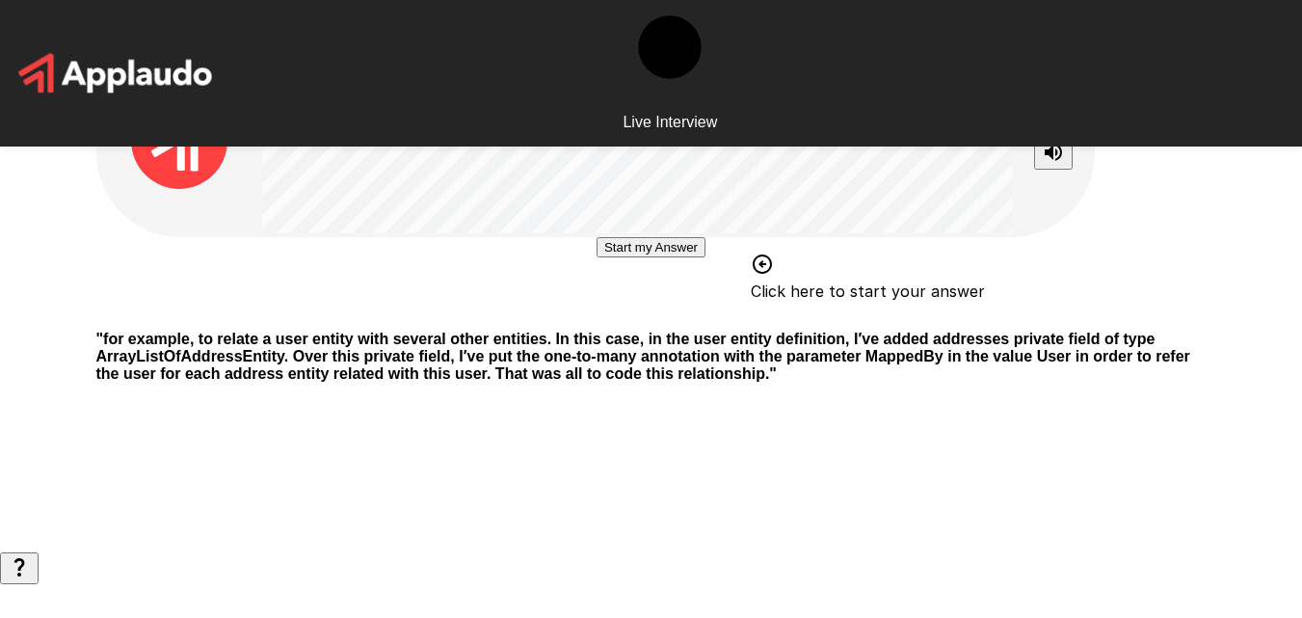
click at [615, 257] on button "Start my Answer" at bounding box center [651, 247] width 109 height 20
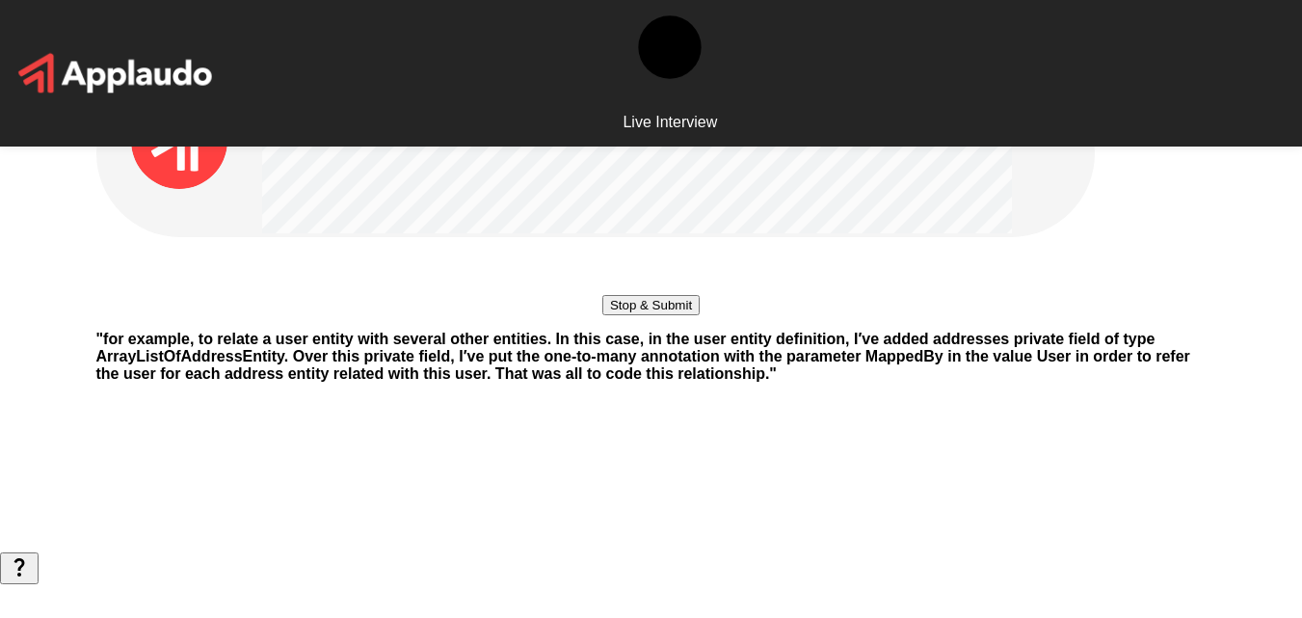
click at [343, 298] on div "Stop & Submit" at bounding box center [651, 276] width 1110 height 78
click at [616, 315] on button "Stop & Submit" at bounding box center [650, 305] width 97 height 20
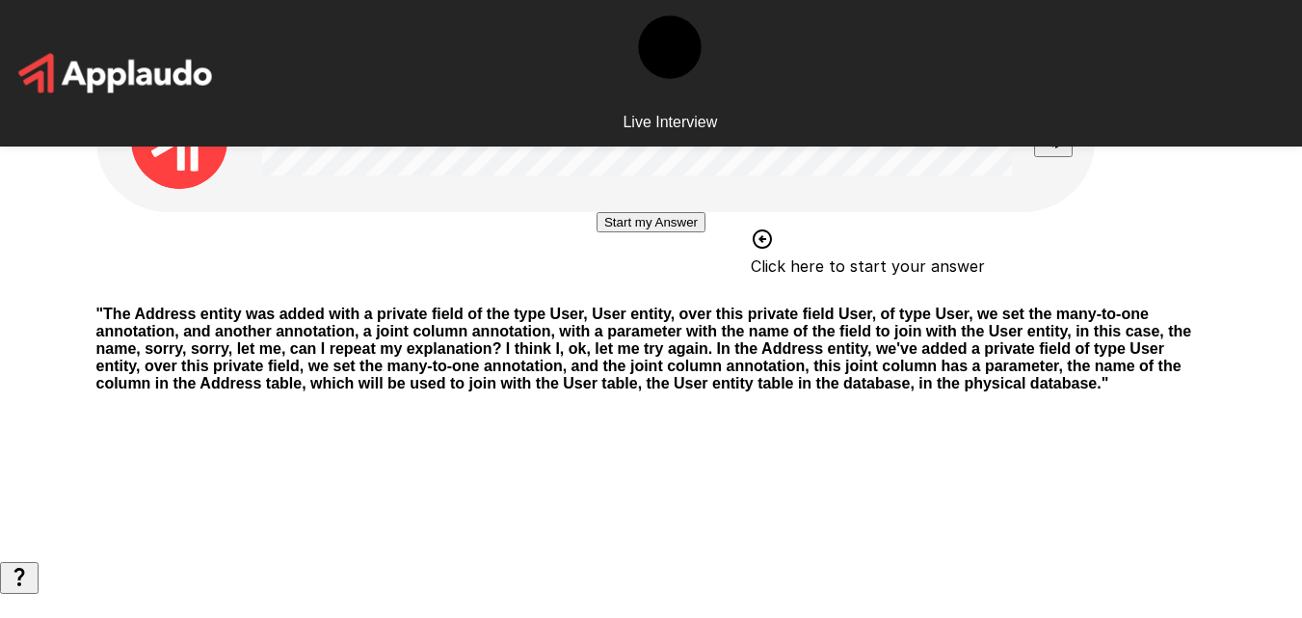
click at [623, 232] on button "Start my Answer" at bounding box center [651, 222] width 109 height 20
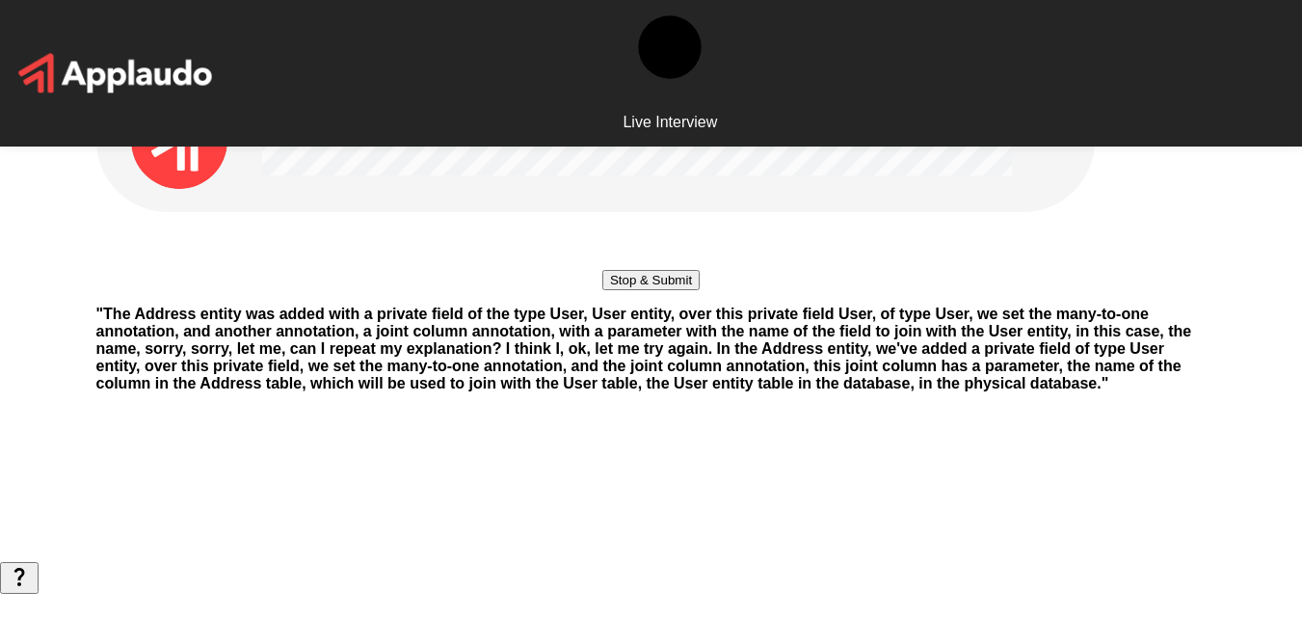
click at [646, 290] on button "Stop & Submit" at bounding box center [650, 280] width 97 height 20
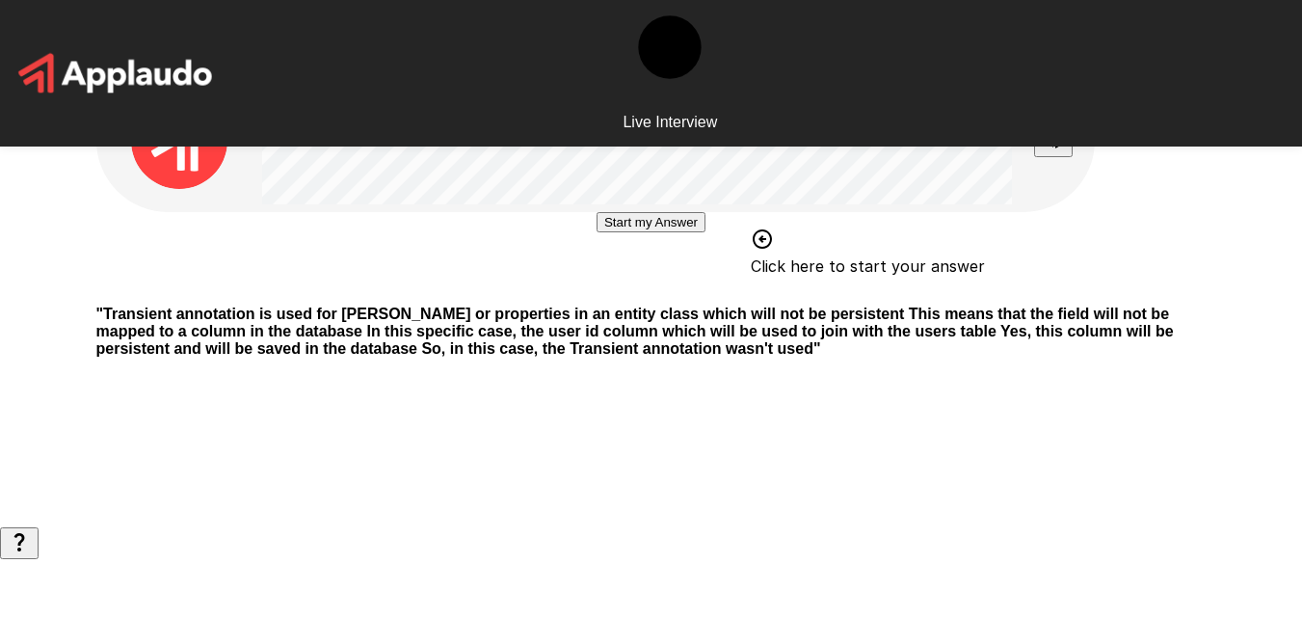
click at [648, 232] on button "Start my Answer" at bounding box center [651, 222] width 109 height 20
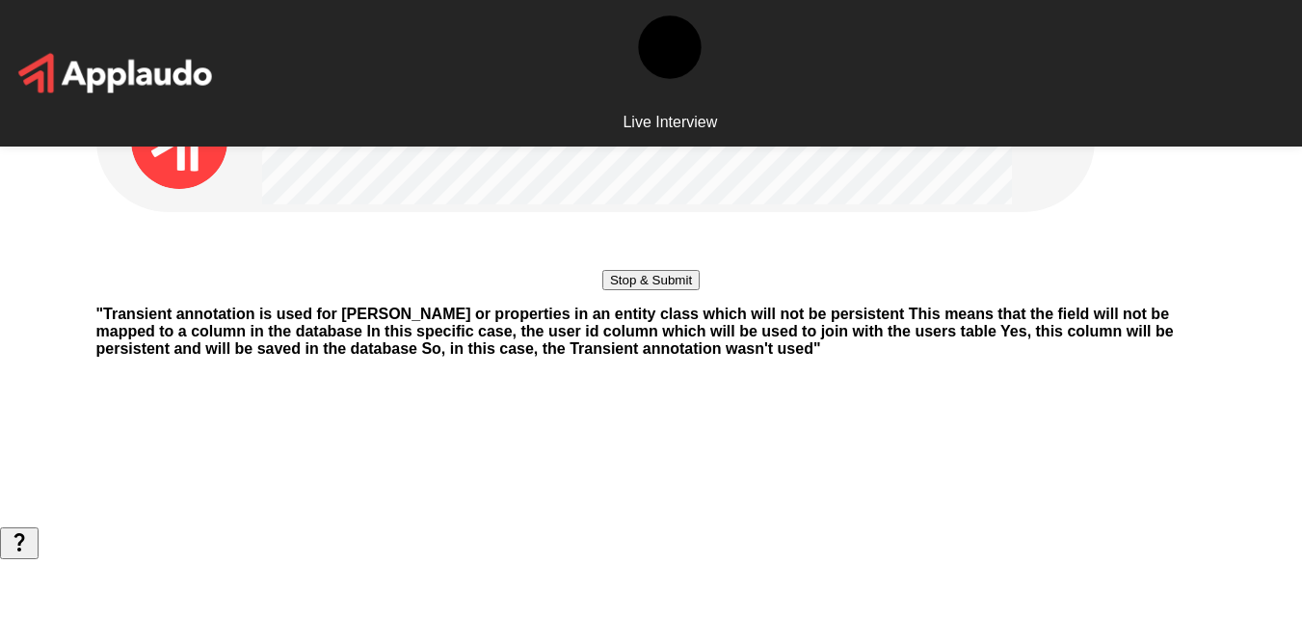
click at [649, 290] on button "Stop & Submit" at bounding box center [650, 280] width 97 height 20
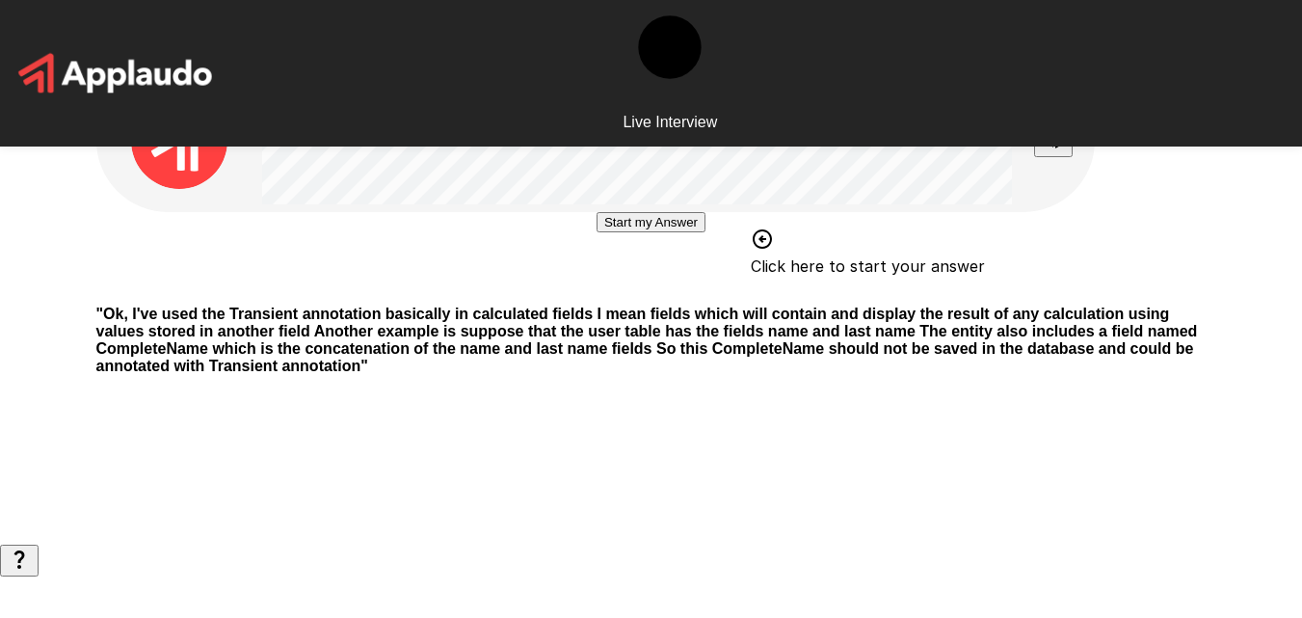
click at [597, 232] on button "Start my Answer" at bounding box center [651, 222] width 109 height 20
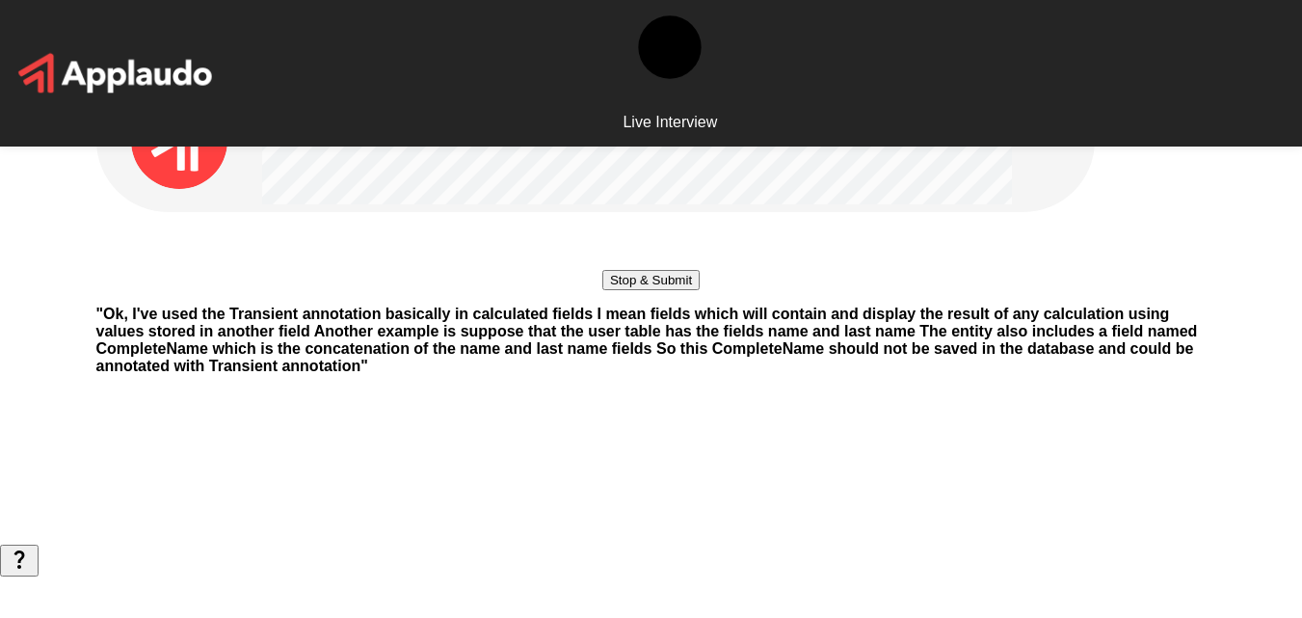
click at [396, 290] on div "Stop & Submit" at bounding box center [651, 251] width 1110 height 78
click at [622, 290] on button "Stop & Submit" at bounding box center [650, 280] width 97 height 20
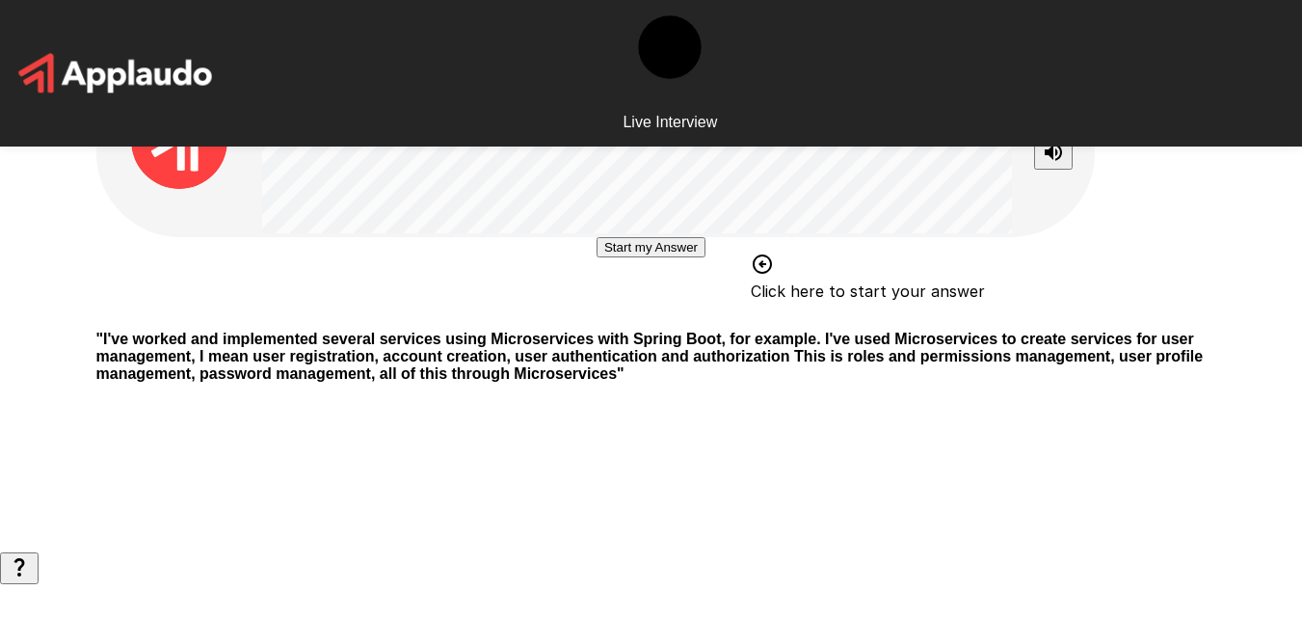
click at [367, 315] on div "Start my Answer Click here to start your answer" at bounding box center [651, 276] width 1110 height 78
click at [597, 257] on button "Start my Answer" at bounding box center [651, 247] width 109 height 20
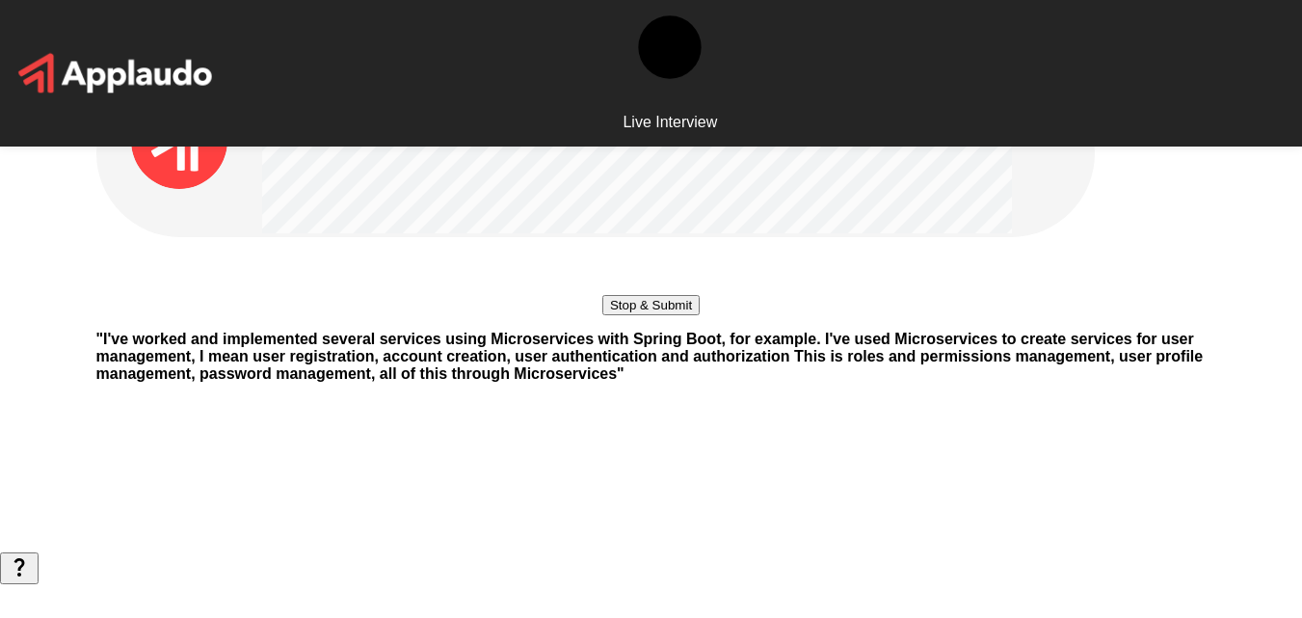
click at [496, 315] on div "Stop & Submit" at bounding box center [651, 276] width 1110 height 78
click at [465, 315] on div "Stop & Submit" at bounding box center [651, 276] width 1110 height 78
click at [646, 315] on button "Stop & Submit" at bounding box center [650, 305] width 97 height 20
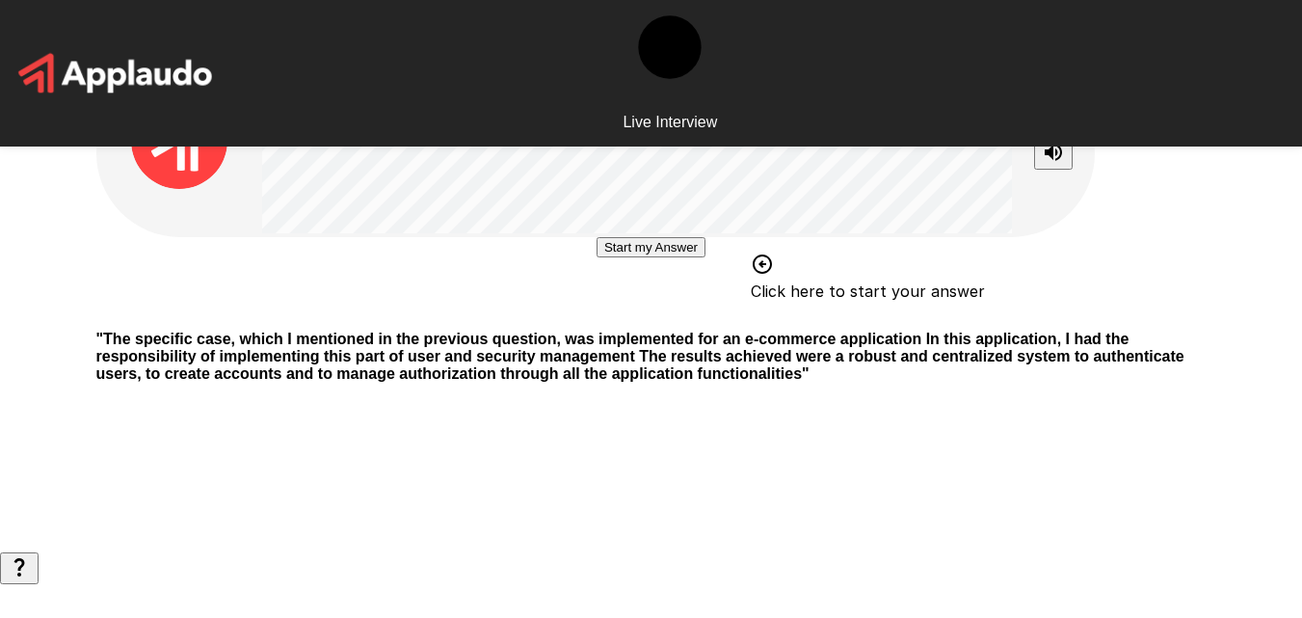
drag, startPoint x: 657, startPoint y: 456, endPoint x: 984, endPoint y: 313, distance: 356.5
click at [984, 313] on div "Start my Answer Click here to start your answer" at bounding box center [651, 276] width 1110 height 78
click at [629, 257] on button "Start my Answer" at bounding box center [651, 247] width 109 height 20
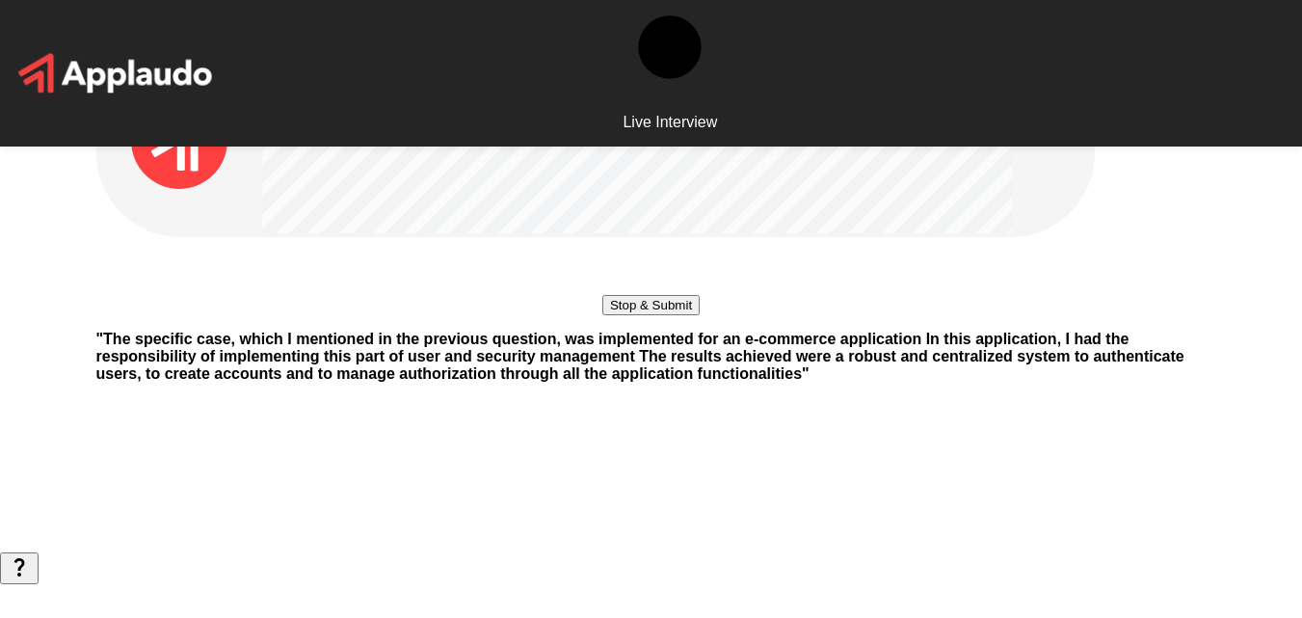
click at [625, 315] on button "Stop & Submit" at bounding box center [650, 305] width 97 height 20
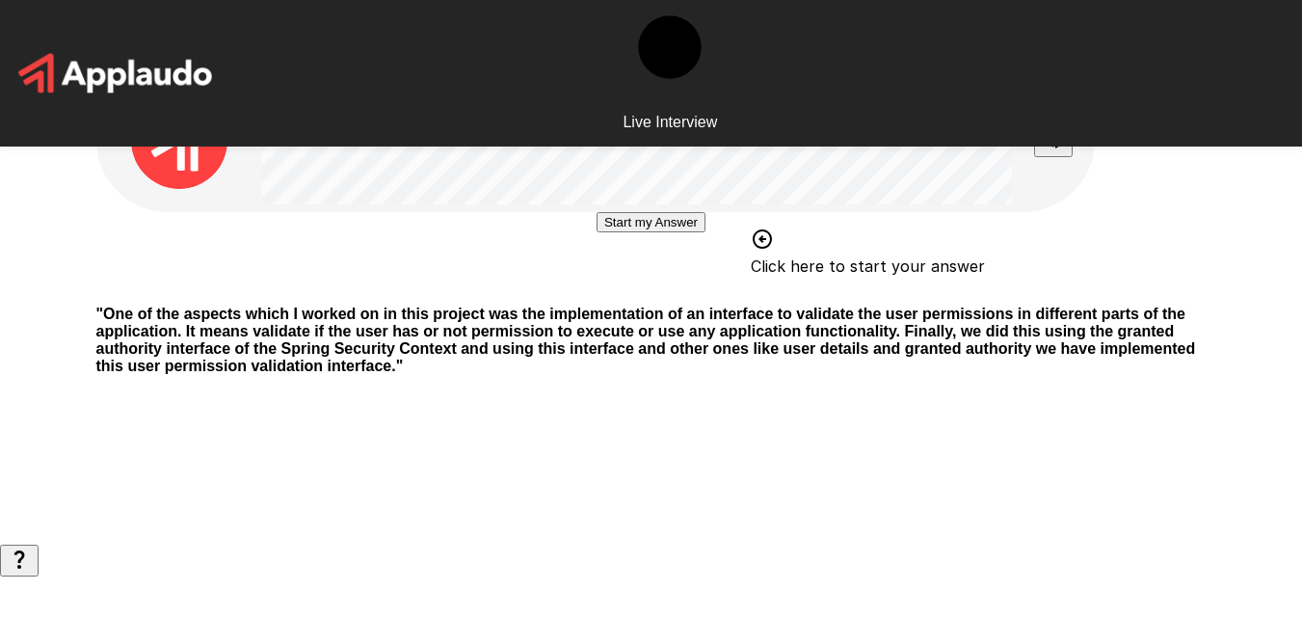
click at [678, 232] on button "Start my Answer" at bounding box center [651, 222] width 109 height 20
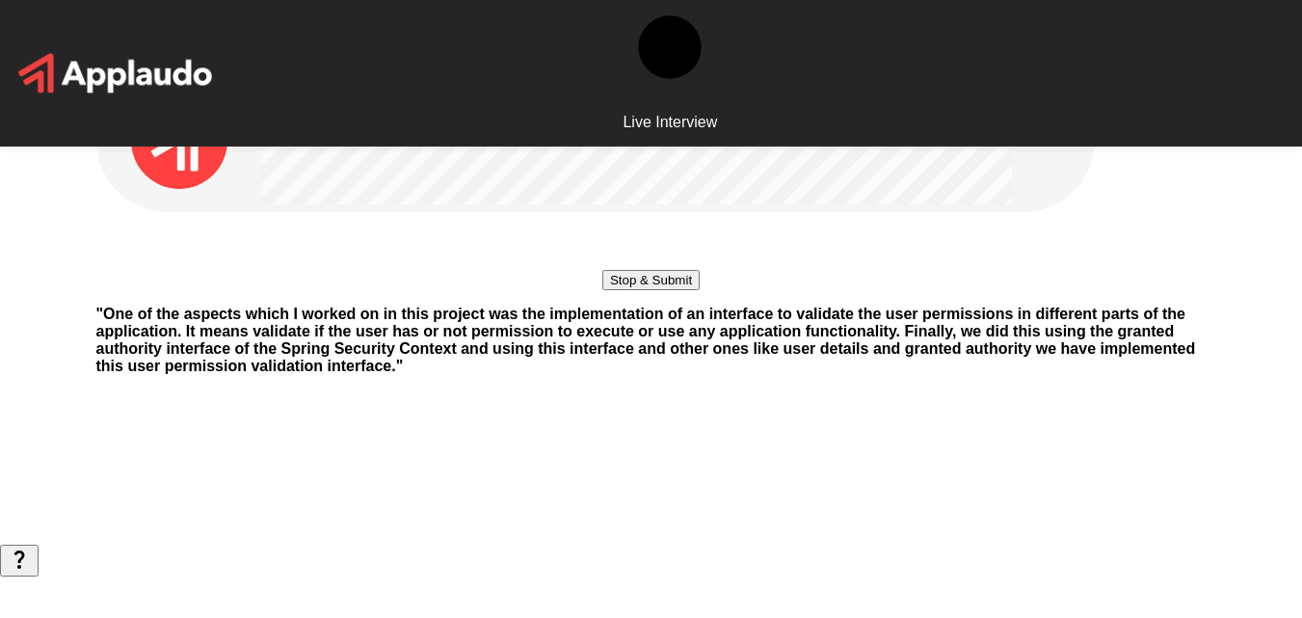
click at [640, 290] on button "Stop & Submit" at bounding box center [650, 280] width 97 height 20
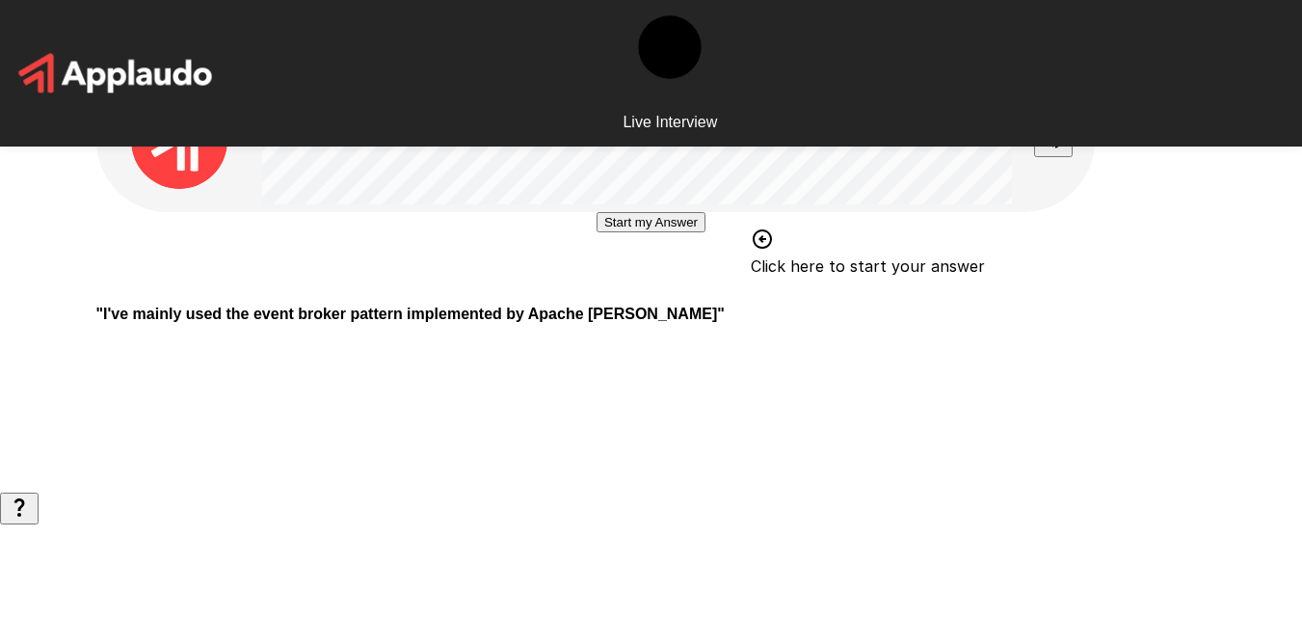
click at [203, 290] on div "Start my Answer Click here to start your answer" at bounding box center [651, 251] width 1110 height 78
click at [290, 290] on div "Start my Answer Click here to start your answer" at bounding box center [651, 251] width 1110 height 78
click at [430, 290] on div "Start my Answer Click here to start your answer" at bounding box center [651, 251] width 1110 height 78
click at [395, 290] on div "Start my Answer Click here to start your answer" at bounding box center [651, 251] width 1110 height 78
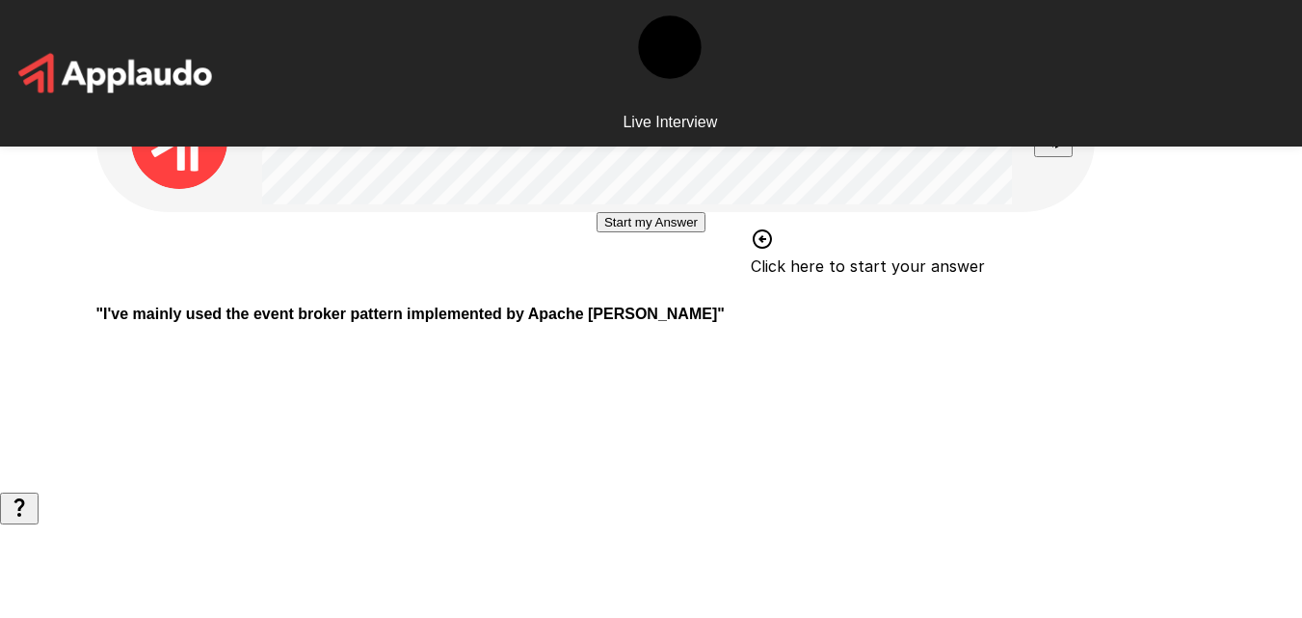
click at [597, 232] on button "Start my Answer" at bounding box center [651, 222] width 109 height 20
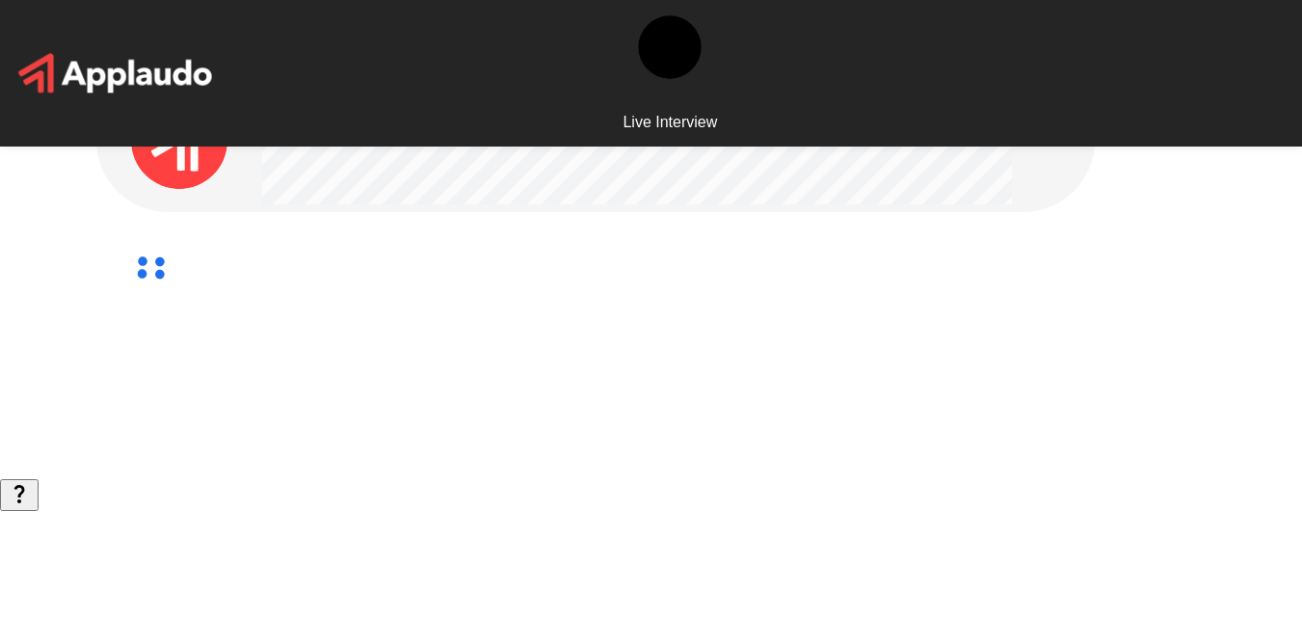
click at [518, 325] on div at bounding box center [651, 268] width 1110 height 113
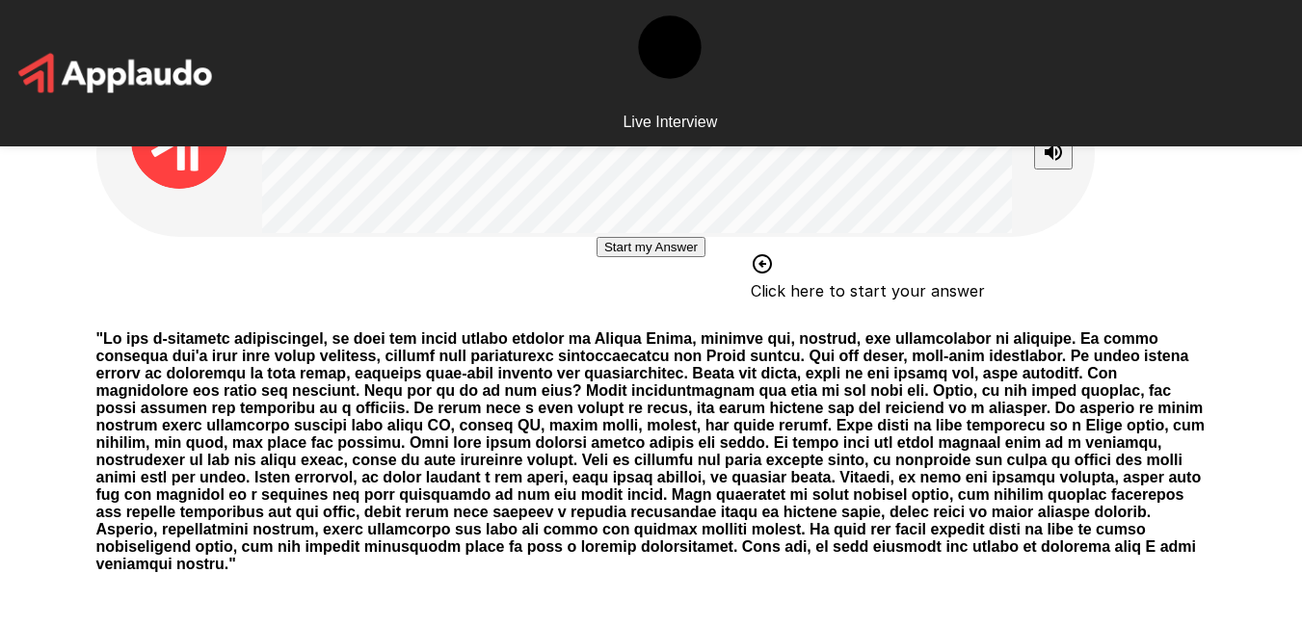
click at [705, 257] on button "Start my Answer" at bounding box center [651, 247] width 109 height 20
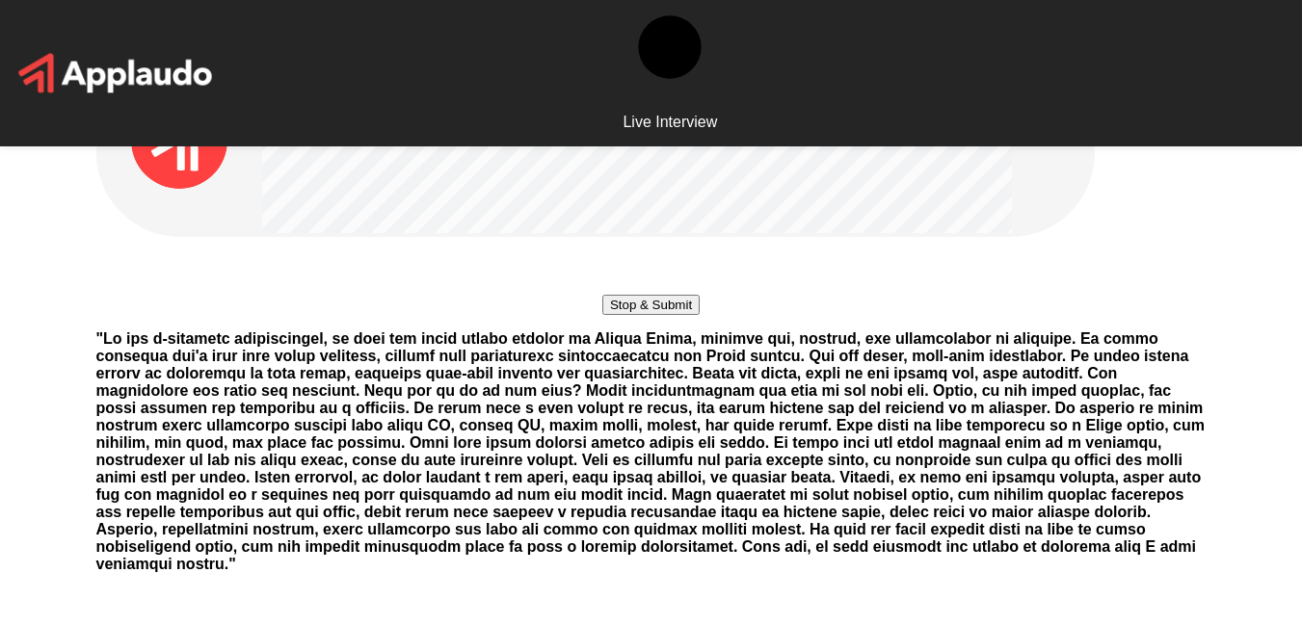
click at [700, 315] on button "Stop & Submit" at bounding box center [650, 305] width 97 height 20
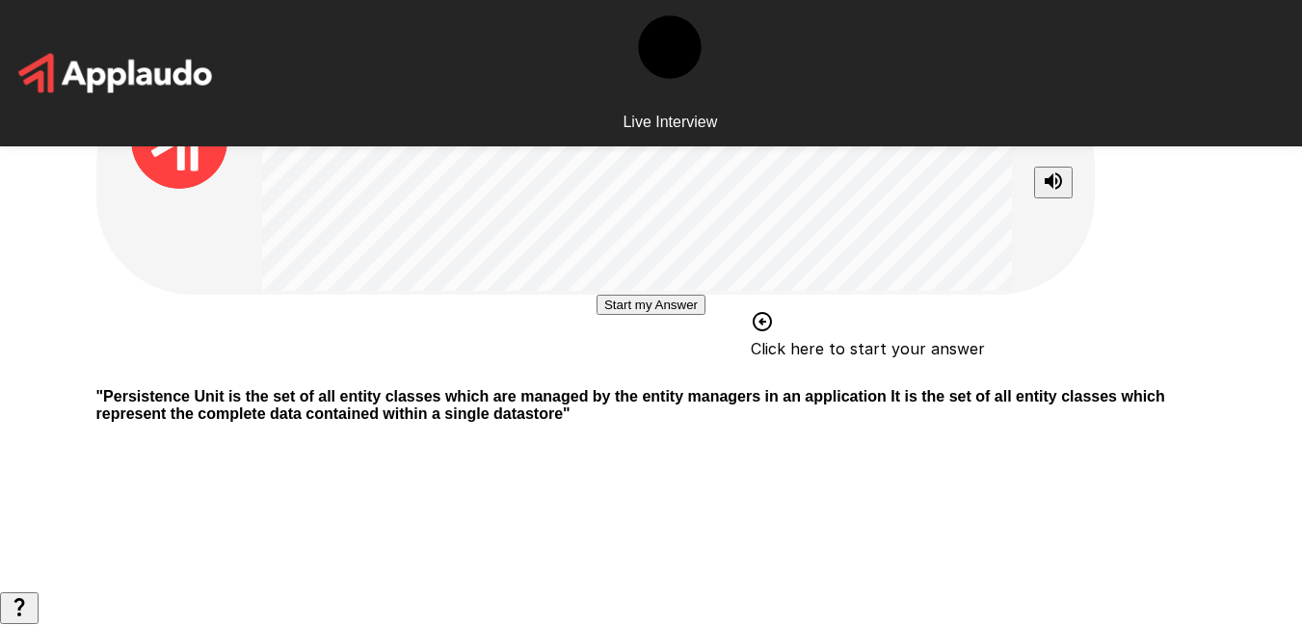
click at [654, 315] on button "Start my Answer" at bounding box center [651, 305] width 109 height 20
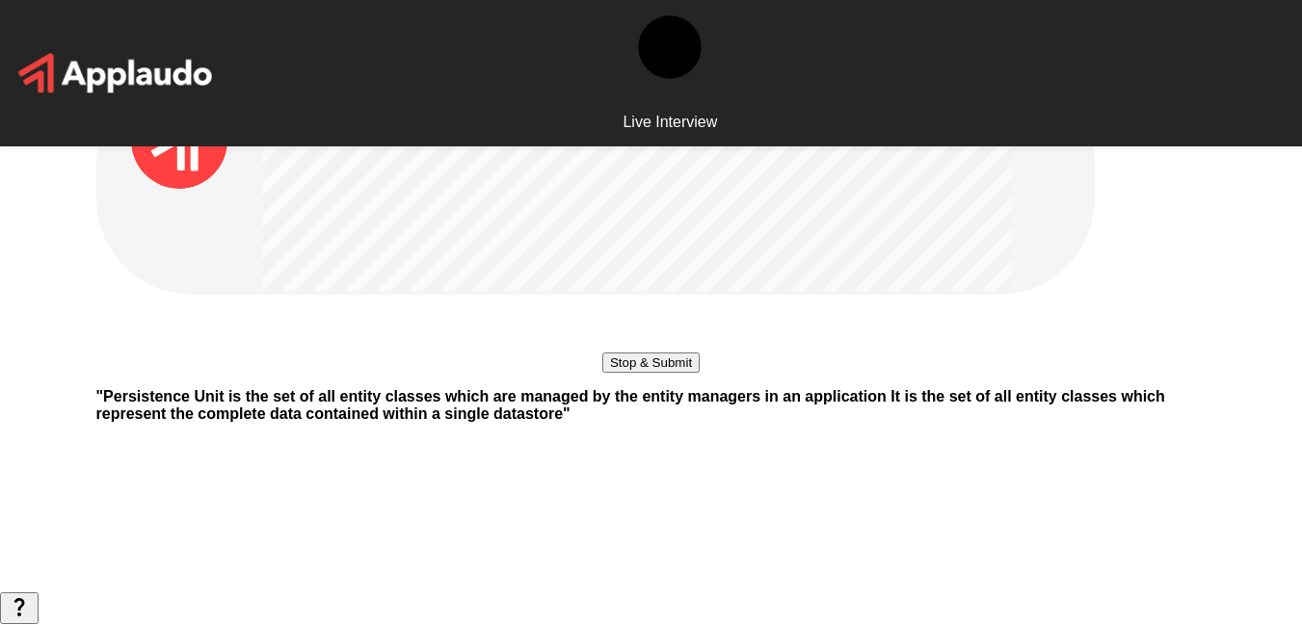
click at [696, 373] on button "Stop & Submit" at bounding box center [650, 363] width 97 height 20
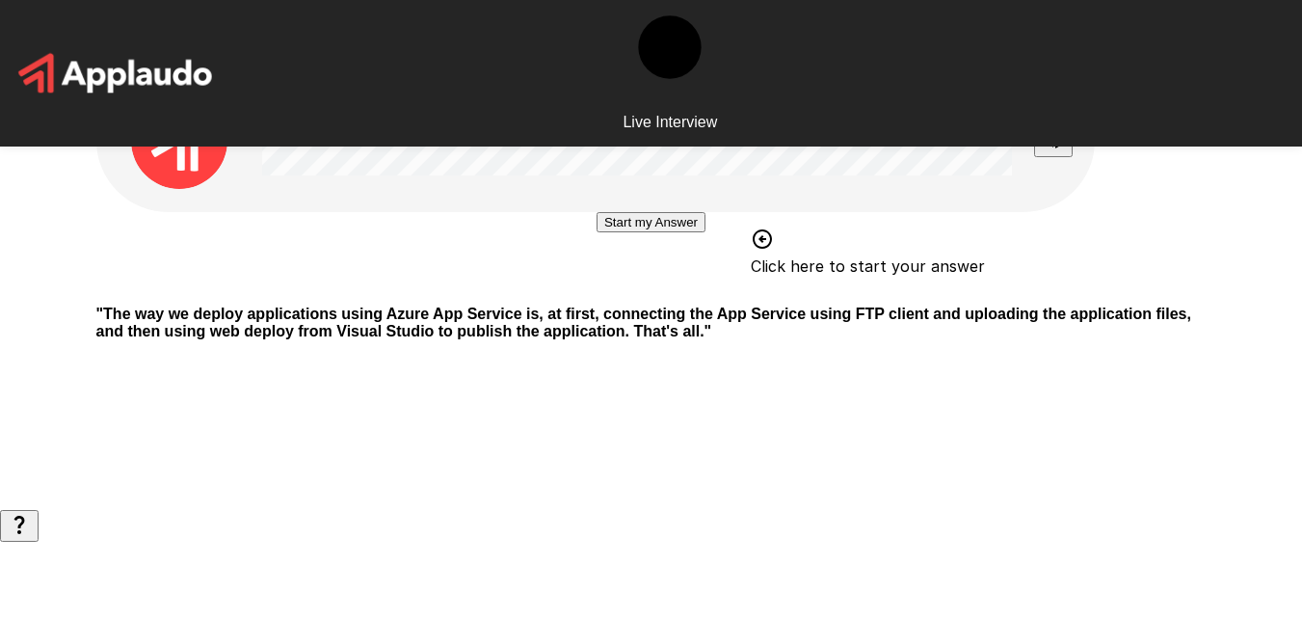
click at [655, 232] on button "Start my Answer" at bounding box center [651, 222] width 109 height 20
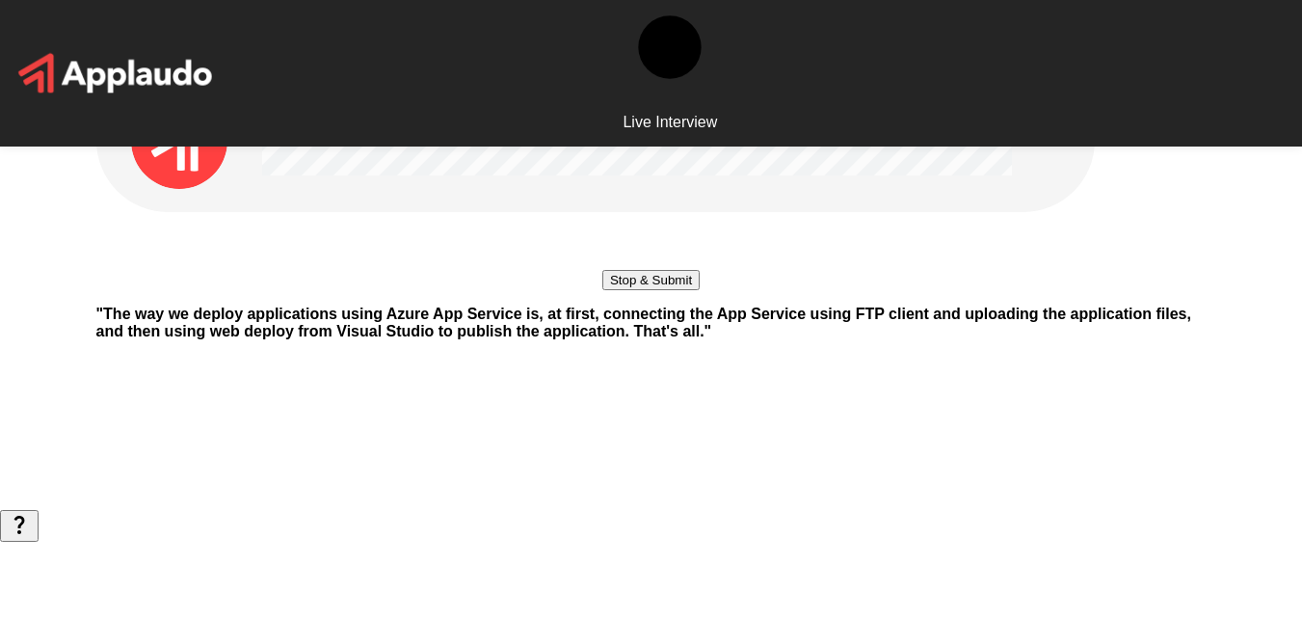
click at [621, 290] on button "Stop & Submit" at bounding box center [650, 280] width 97 height 20
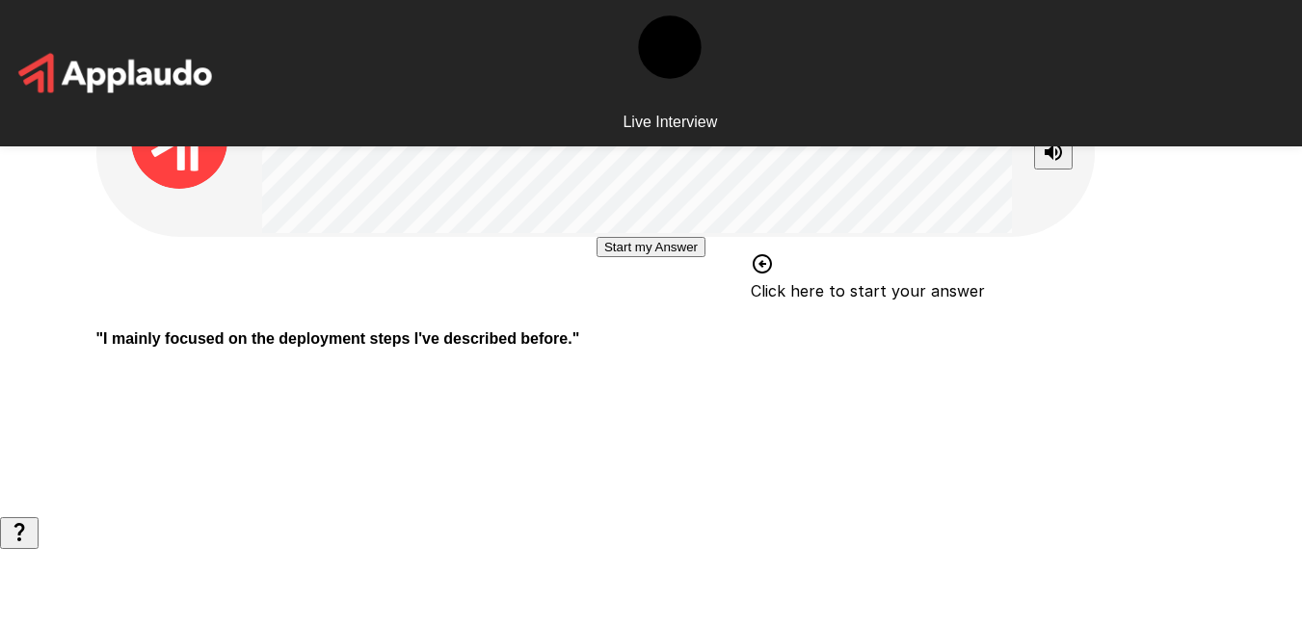
click at [705, 257] on button "Start my Answer" at bounding box center [651, 247] width 109 height 20
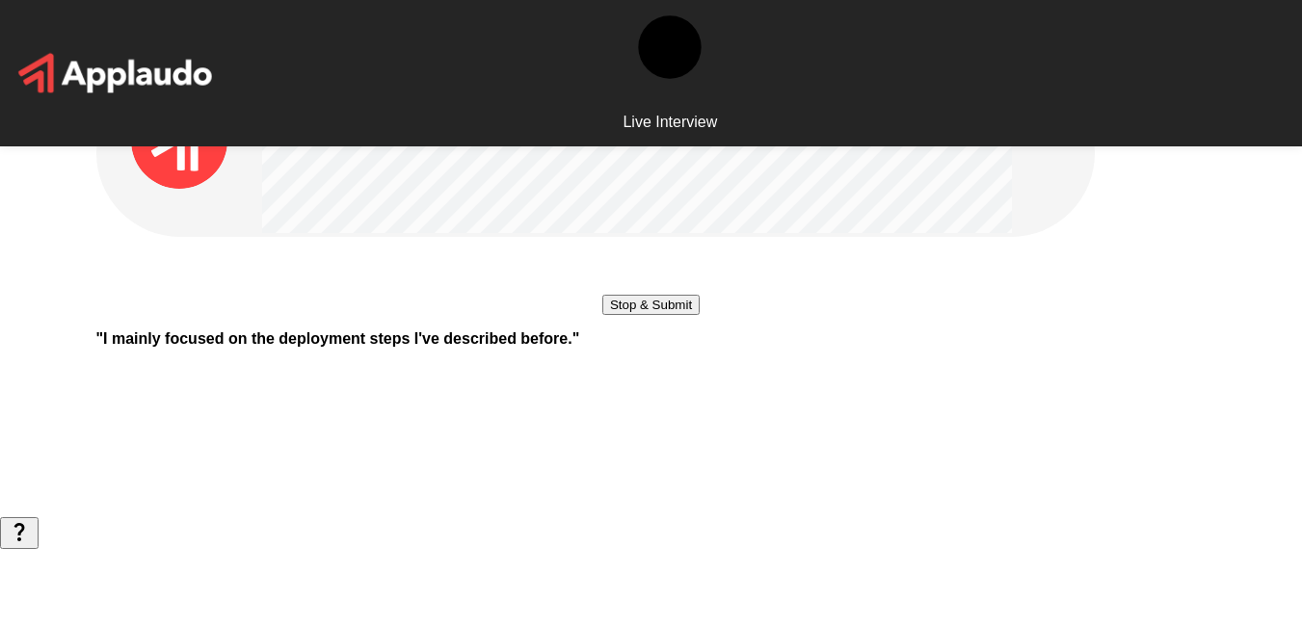
click at [683, 315] on button "Stop & Submit" at bounding box center [650, 305] width 97 height 20
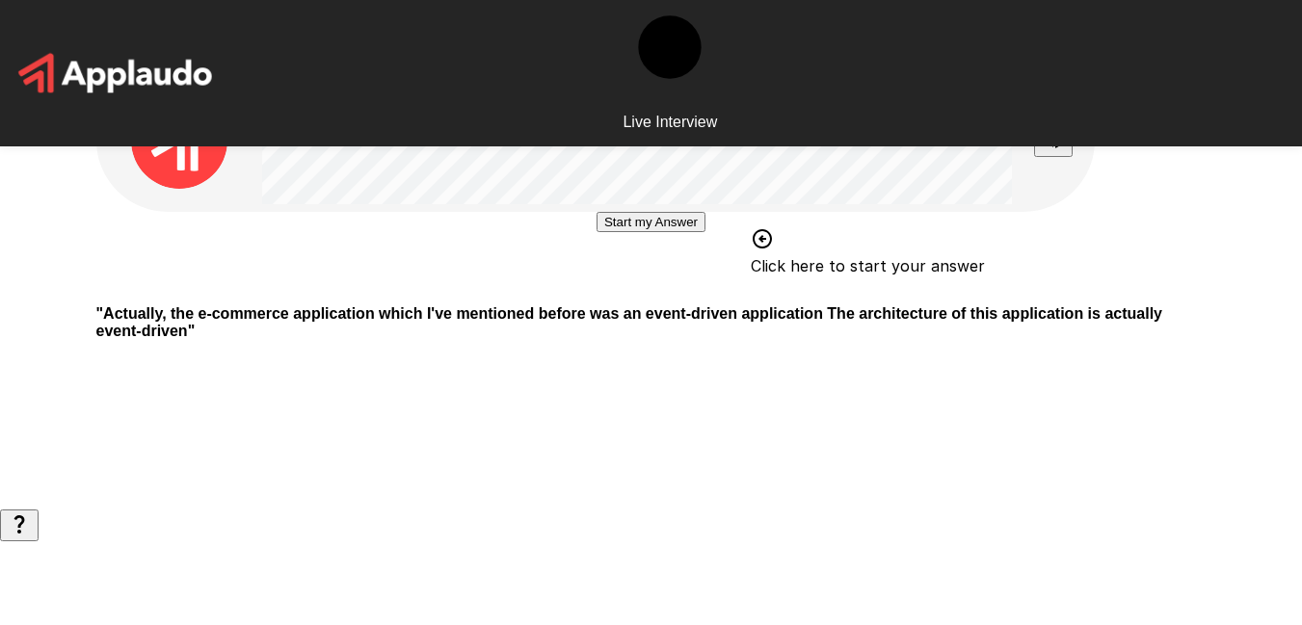
click at [655, 232] on button "Start my Answer" at bounding box center [651, 222] width 109 height 20
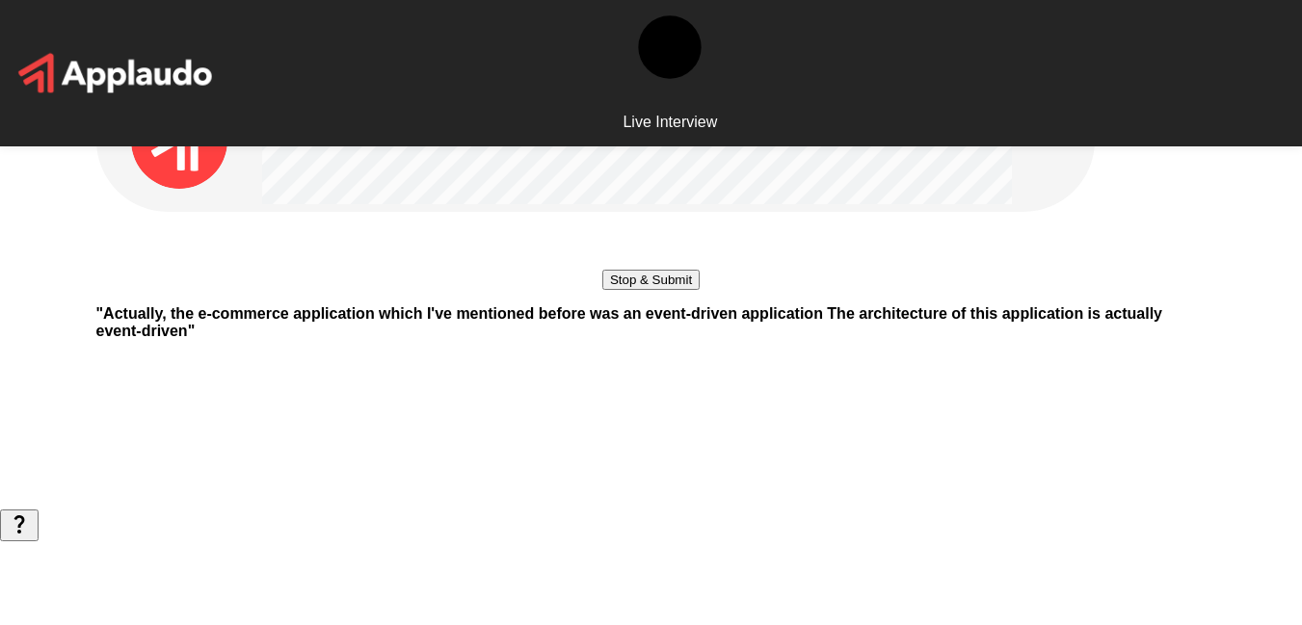
click at [685, 290] on button "Stop & Submit" at bounding box center [650, 280] width 97 height 20
